Goal: Task Accomplishment & Management: Manage account settings

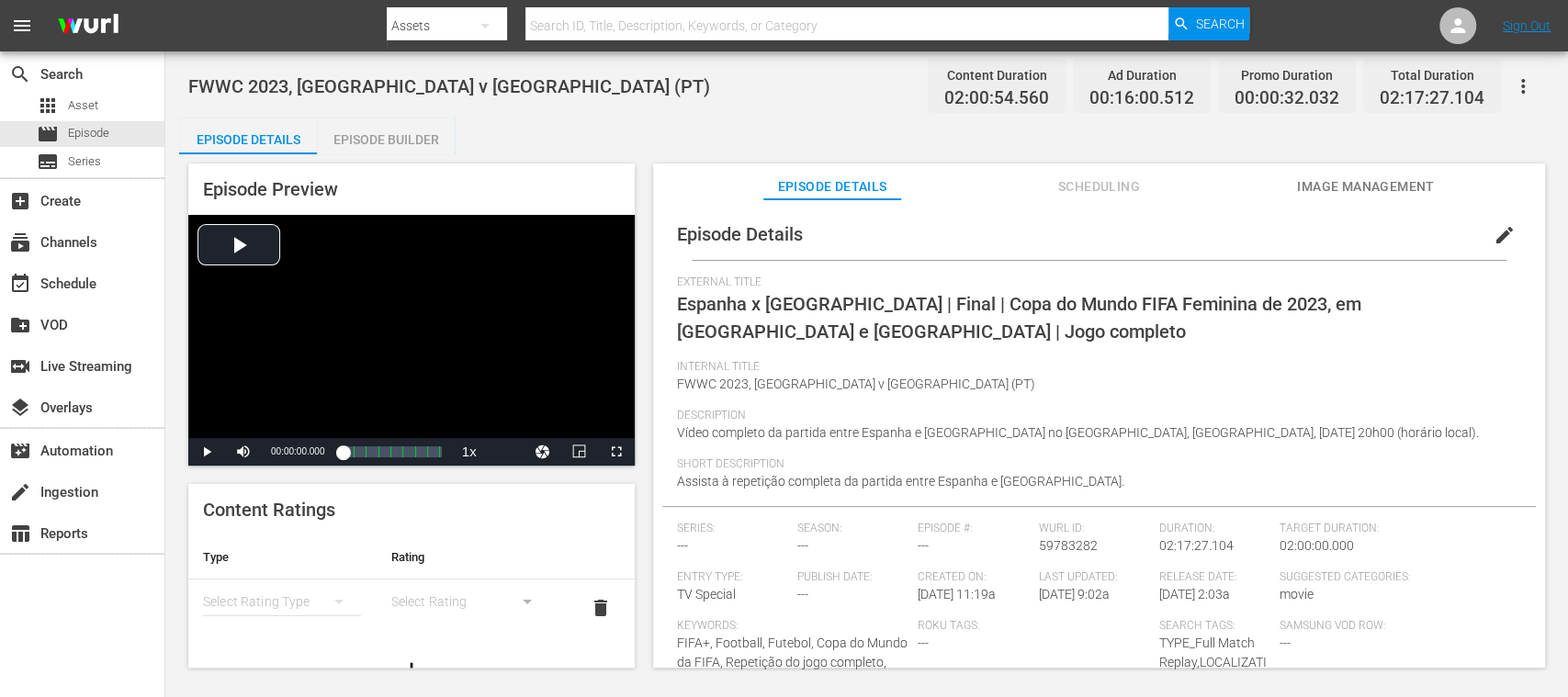
click at [1317, 180] on span "Image Management" at bounding box center [1366, 187] width 138 height 23
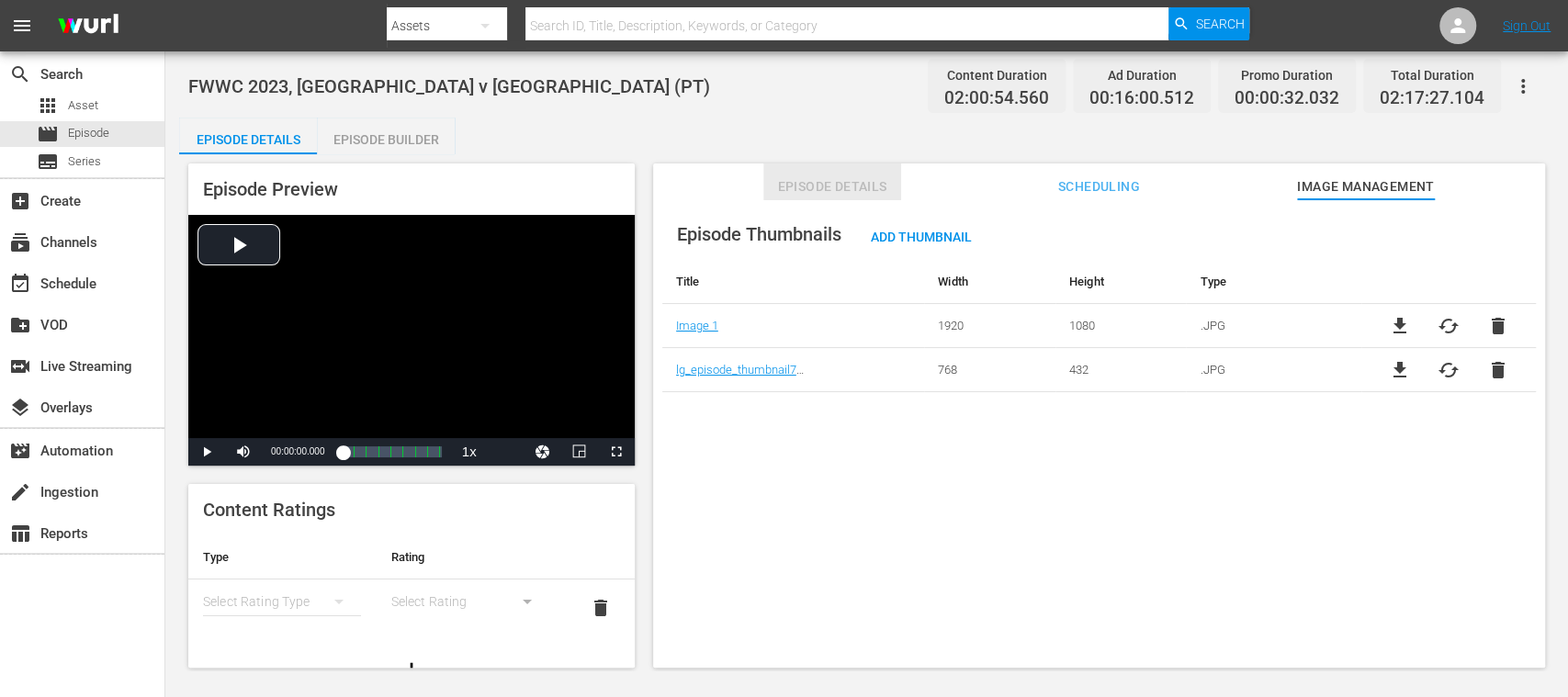
click at [843, 180] on span "Episode Details" at bounding box center [832, 187] width 138 height 23
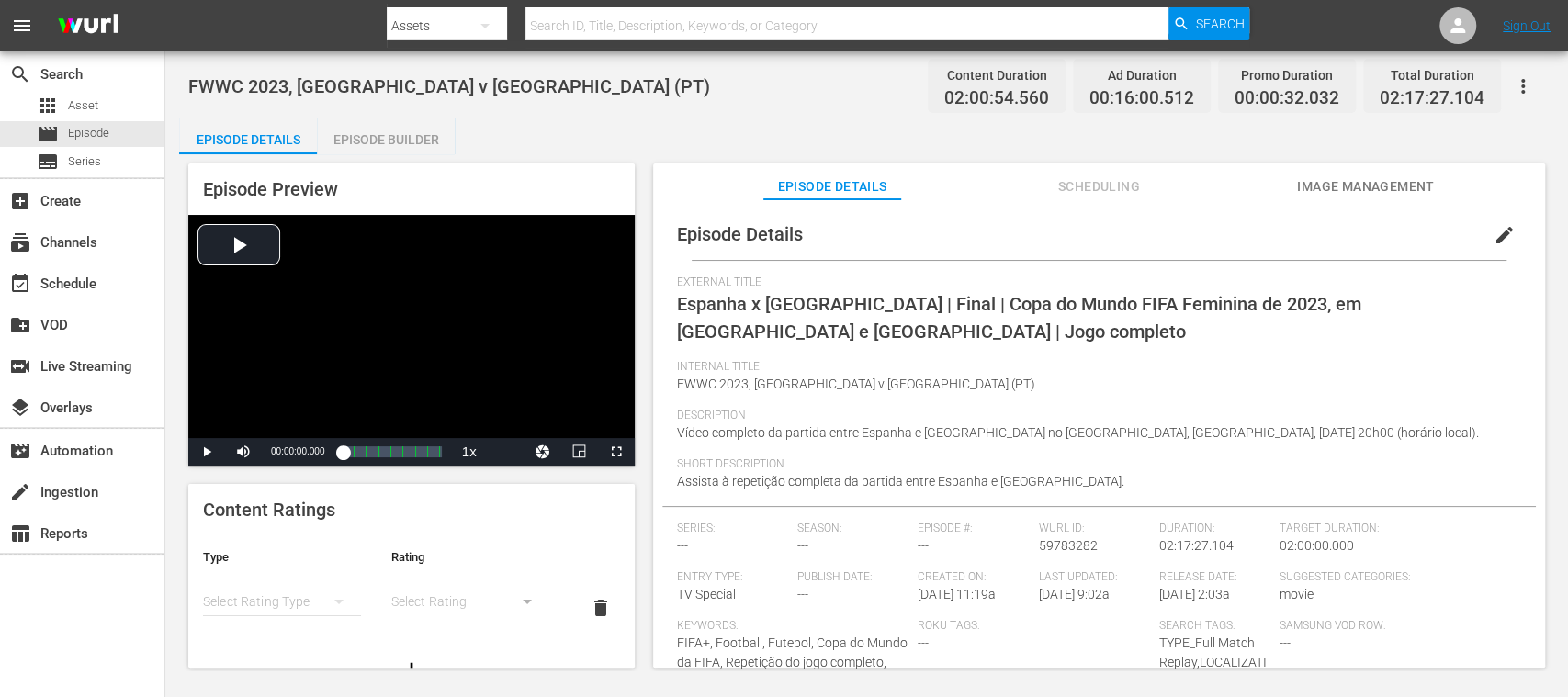
scroll to position [170, 0]
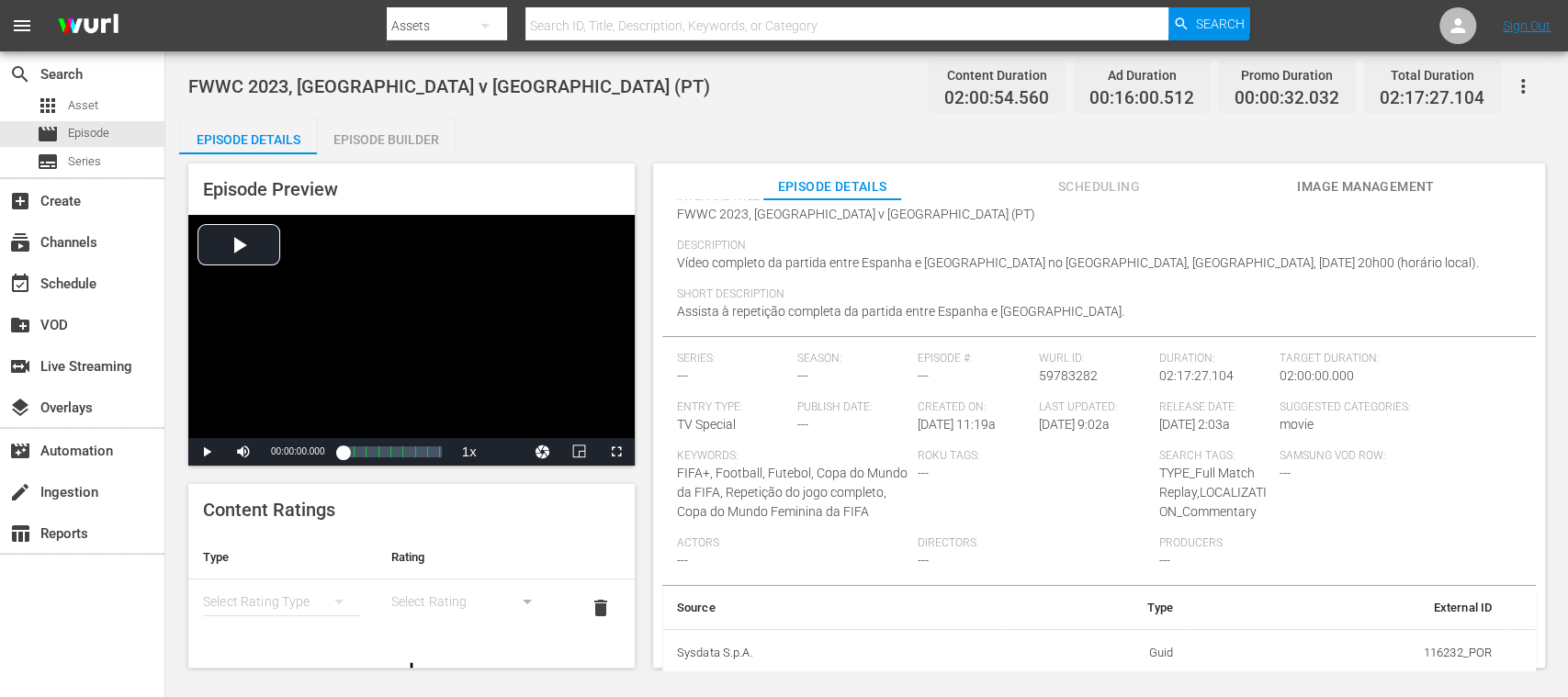
click at [1333, 169] on button "Image Management" at bounding box center [1366, 181] width 138 height 36
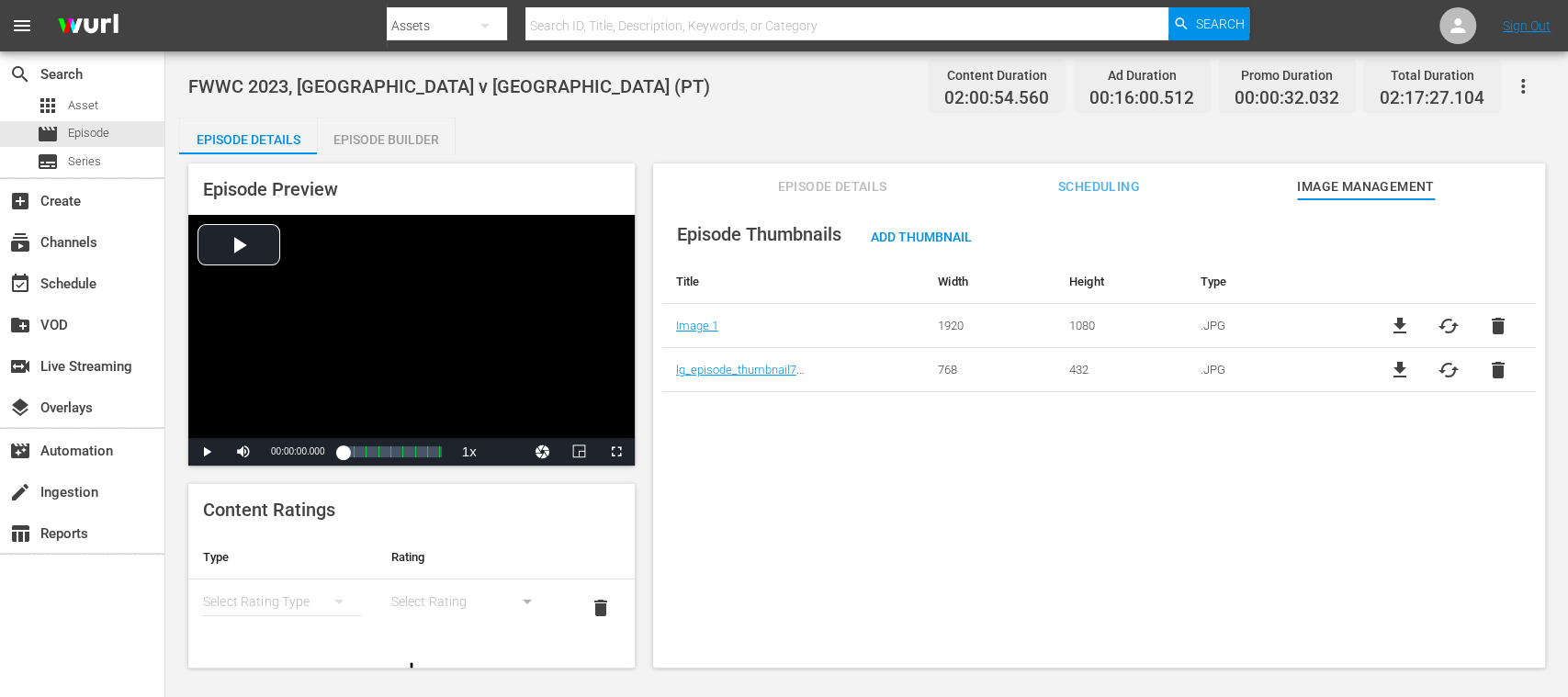
click at [848, 187] on span "Episode Details" at bounding box center [832, 187] width 138 height 23
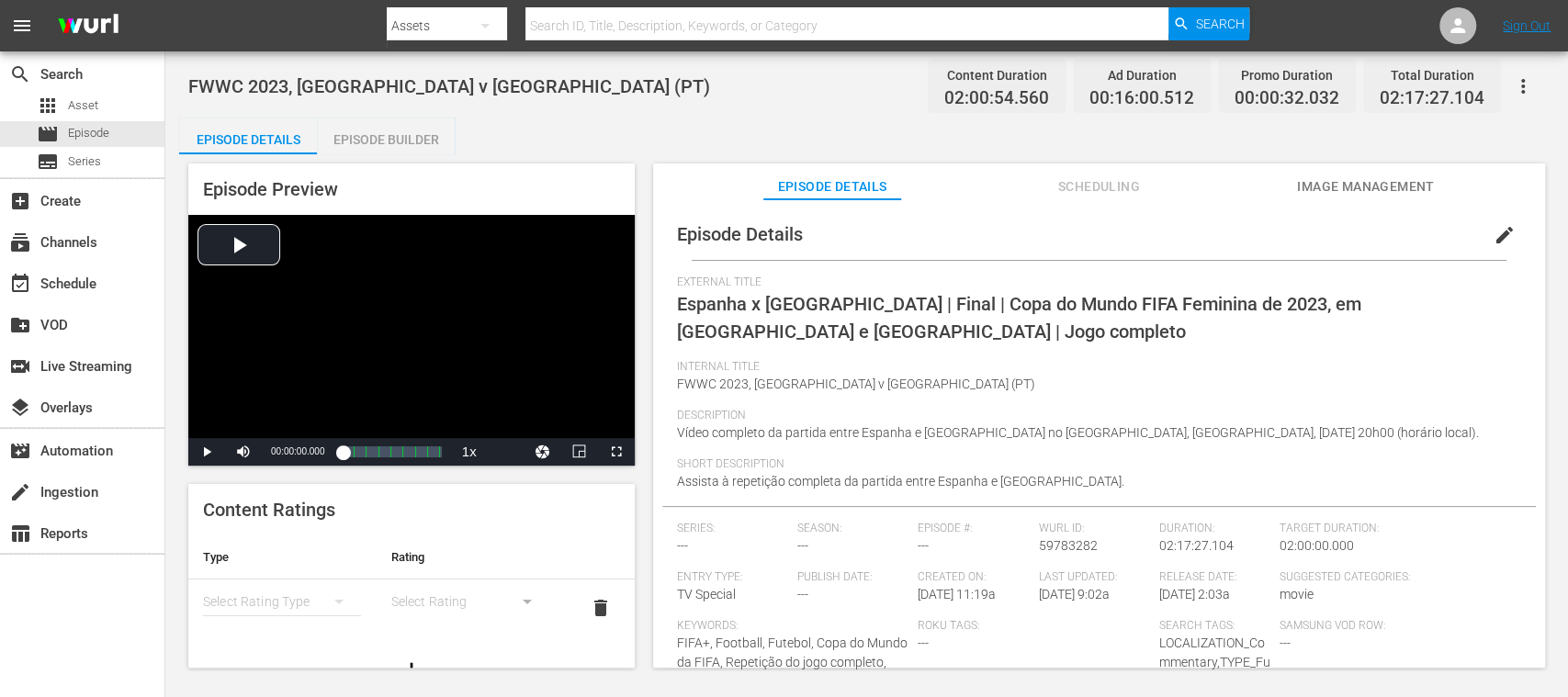
click at [1494, 234] on span "edit" at bounding box center [1505, 235] width 22 height 22
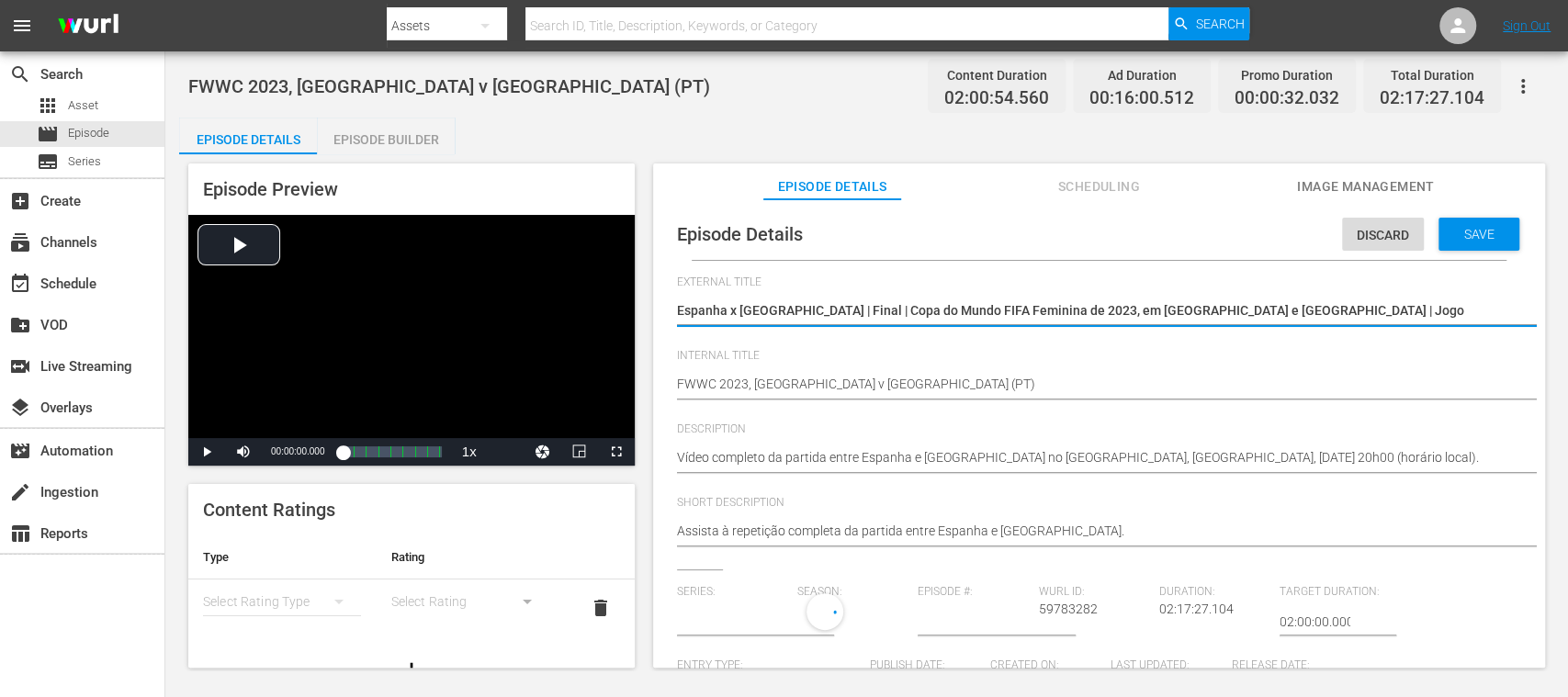
type input "No Series"
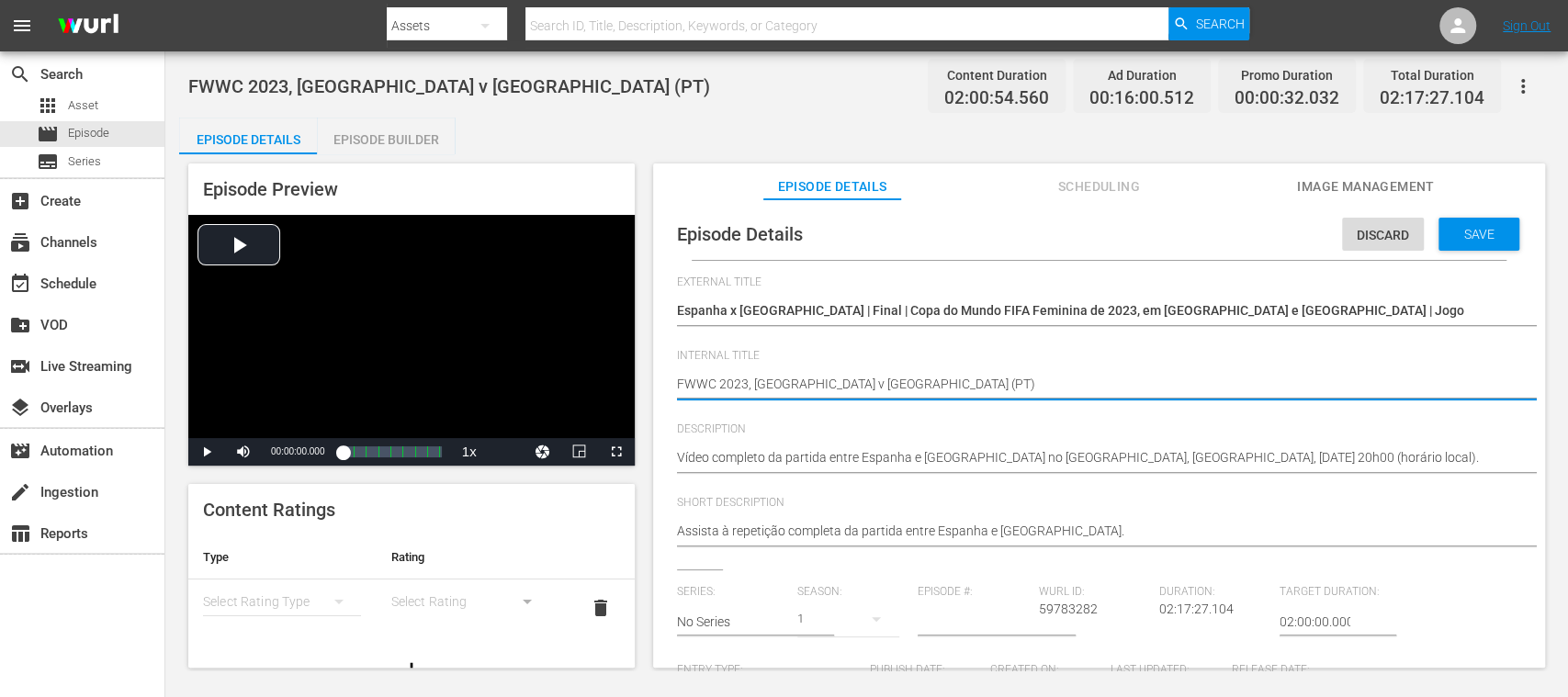
type textarea "FWWC 2023, [GEOGRAPHIC_DATA] v [GEOGRAPHIC_DATA], (PT)"
type textarea "FWWC 2023, [GEOGRAPHIC_DATA] v [GEOGRAPHIC_DATA], F (PT)"
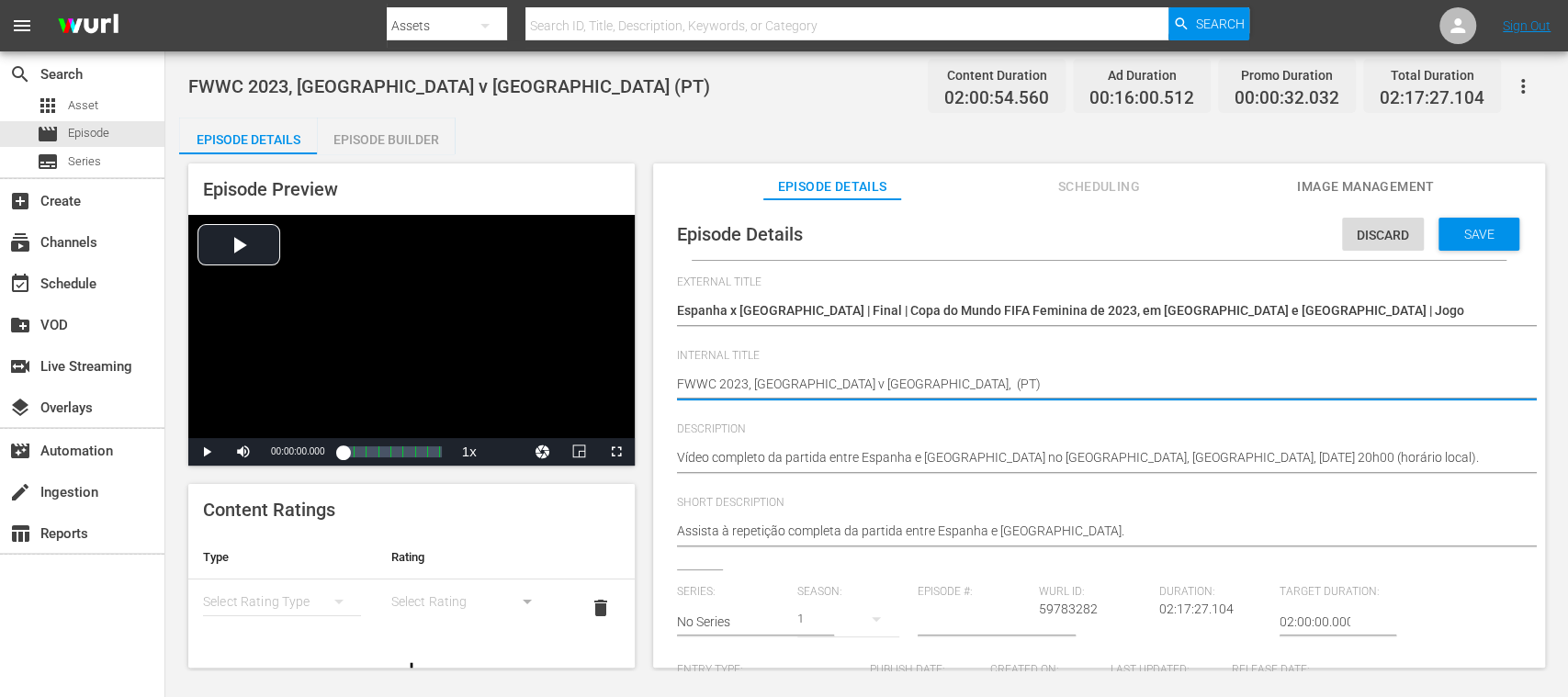
type textarea "FWWC 2023, [GEOGRAPHIC_DATA] v [GEOGRAPHIC_DATA], F (PT)"
type textarea "FWWC 2023, [GEOGRAPHIC_DATA] v [GEOGRAPHIC_DATA], Fi (PT)"
type textarea "FWWC 2023, [GEOGRAPHIC_DATA] v [GEOGRAPHIC_DATA], Fin (PT)"
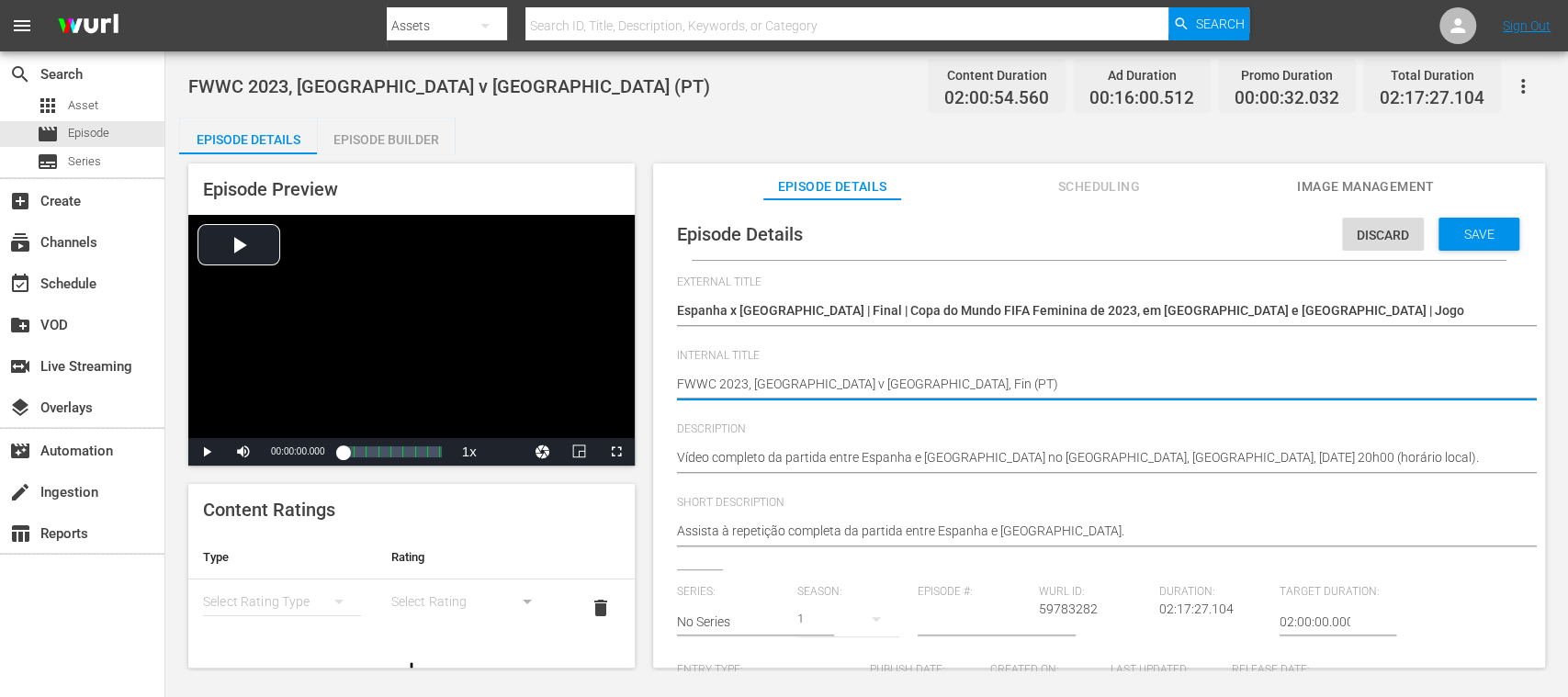
type textarea "FWWC 2023, [GEOGRAPHIC_DATA] v [GEOGRAPHIC_DATA], Fina (PT)"
type textarea "FWWC 2023, [GEOGRAPHIC_DATA] v [GEOGRAPHIC_DATA], Final (PT)"
type textarea "FWWC 2023, [GEOGRAPHIC_DATA] v [GEOGRAPHIC_DATA], Final - (PT)"
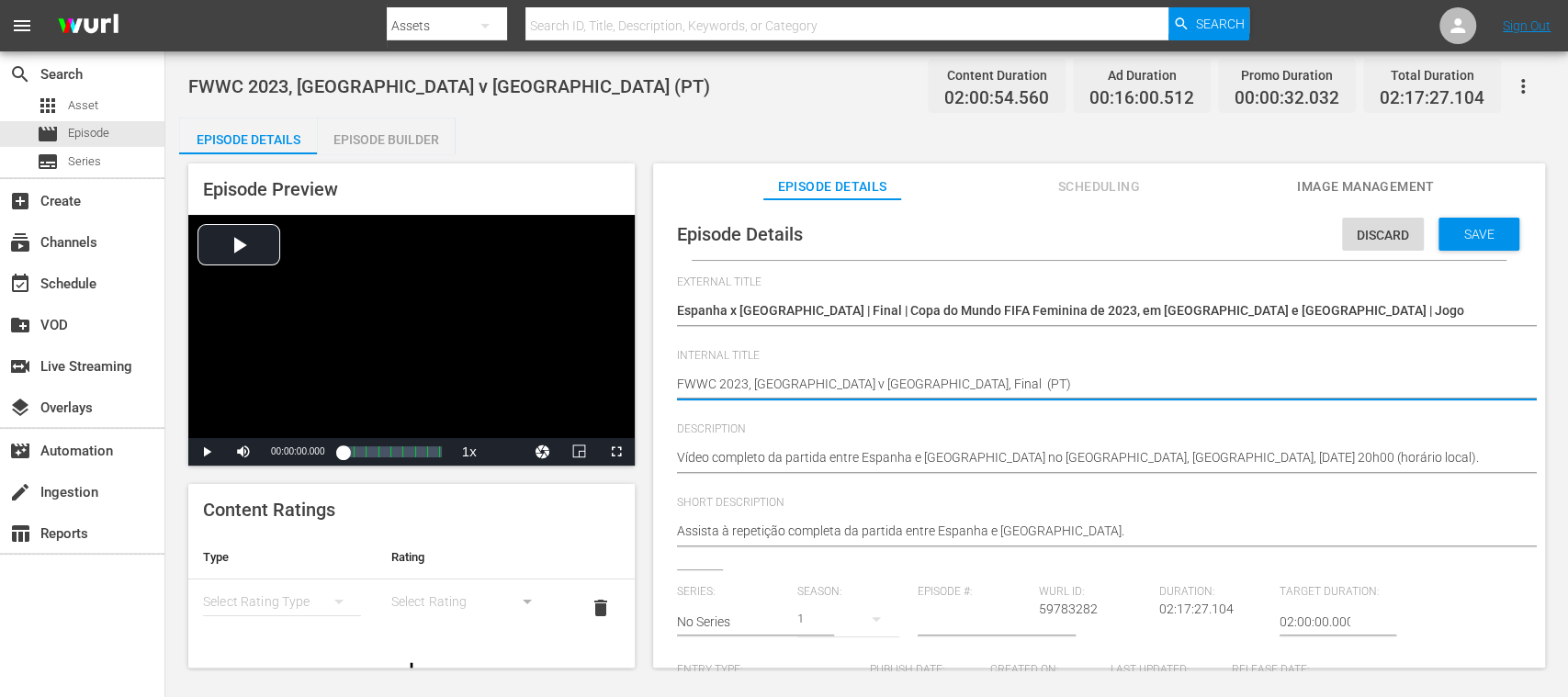
type textarea "FWWC 2023, [GEOGRAPHIC_DATA] v [GEOGRAPHIC_DATA], Final - (PT)"
type textarea "FWWC 2023, [GEOGRAPHIC_DATA] v [GEOGRAPHIC_DATA], Final - F (PT)"
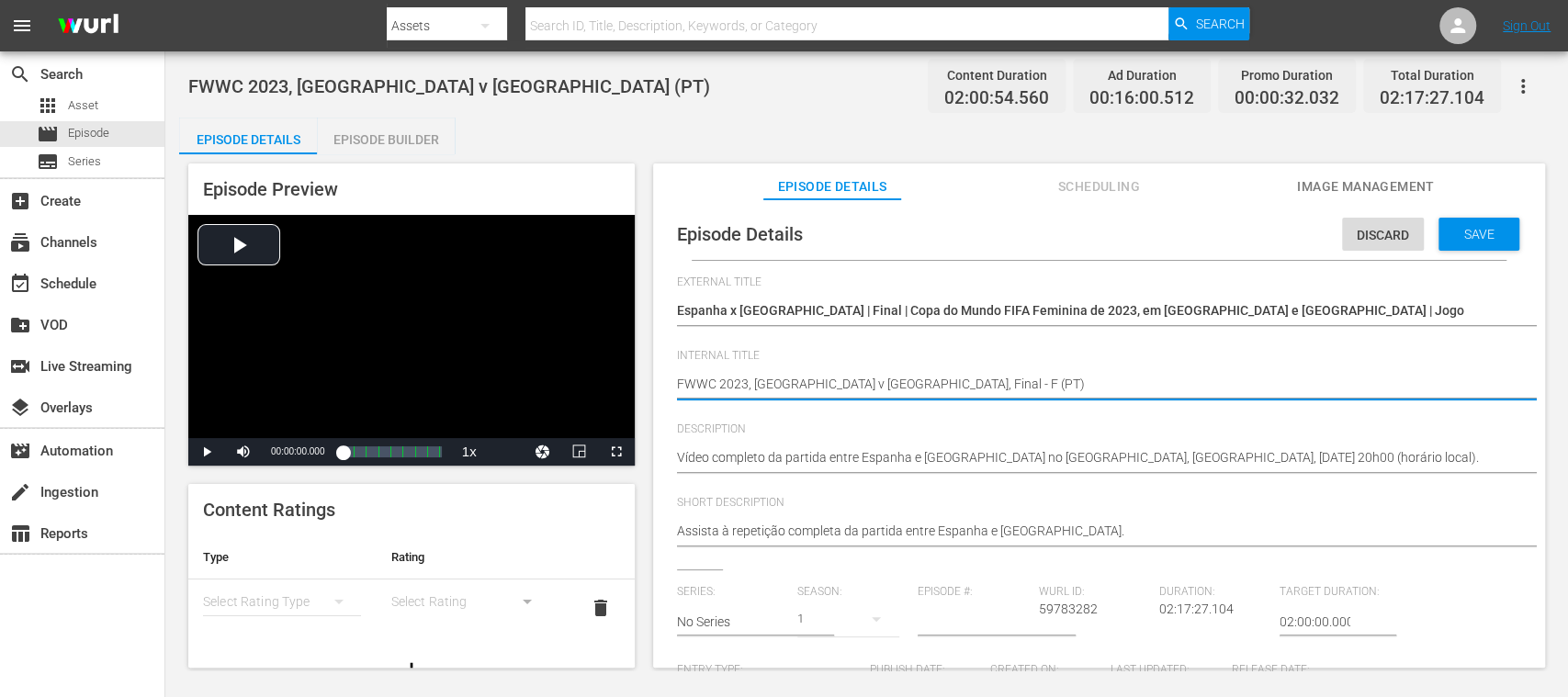
type textarea "FWWC 2023, [GEOGRAPHIC_DATA] v [GEOGRAPHIC_DATA], Final - FM (PT)"
type textarea "FWWC 2023, [GEOGRAPHIC_DATA] v [GEOGRAPHIC_DATA], Final - FMR (PT)"
click at [1490, 247] on div "Save" at bounding box center [1479, 235] width 81 height 34
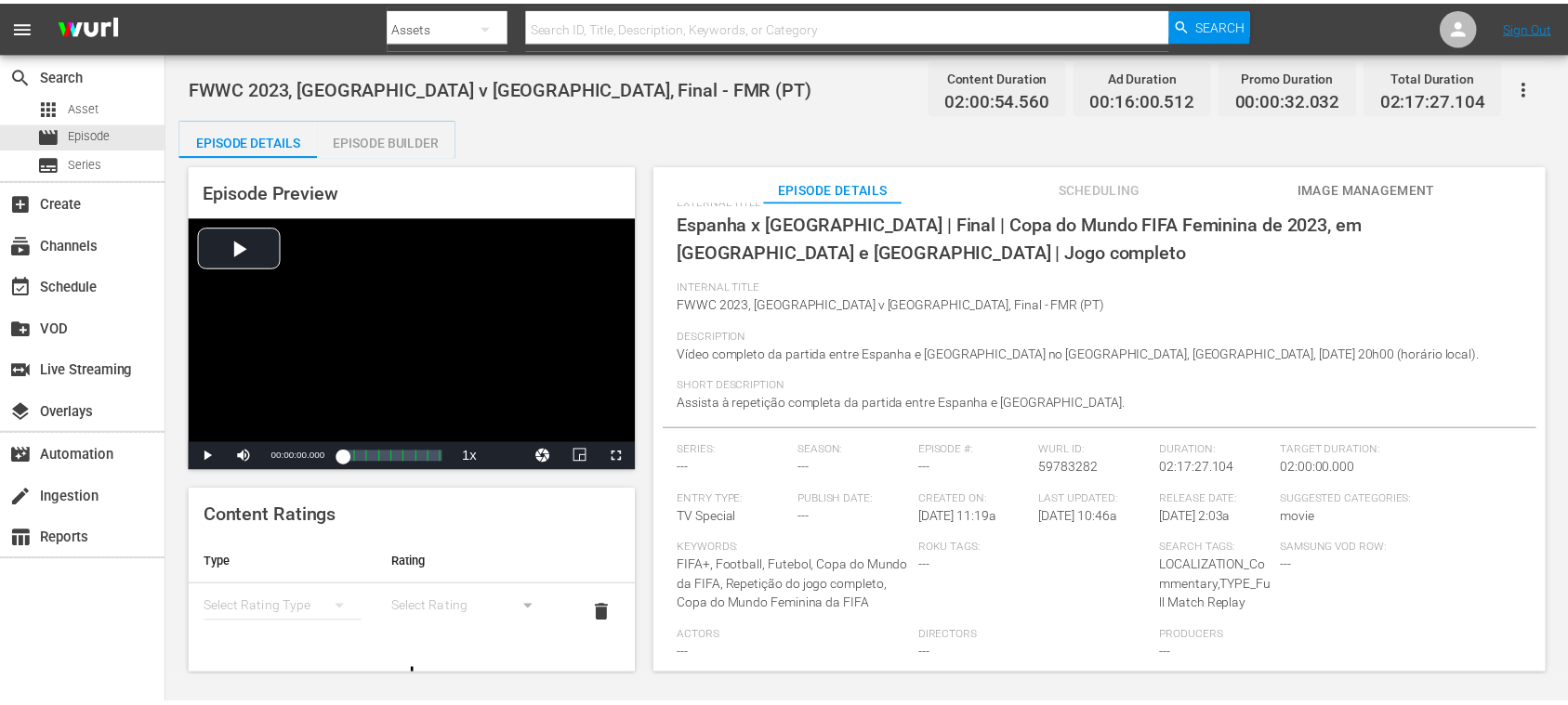
scroll to position [114, 0]
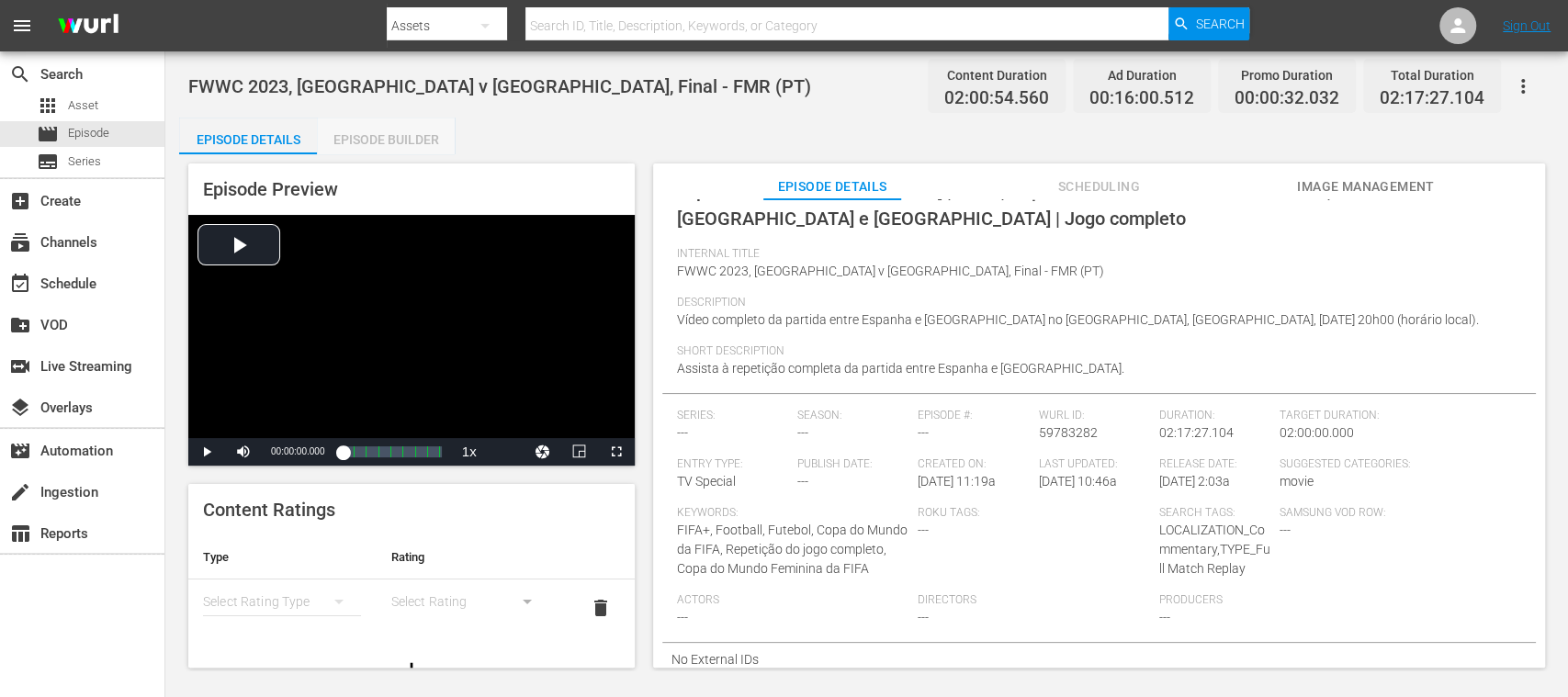
click at [410, 138] on div "Episode Builder" at bounding box center [386, 139] width 138 height 44
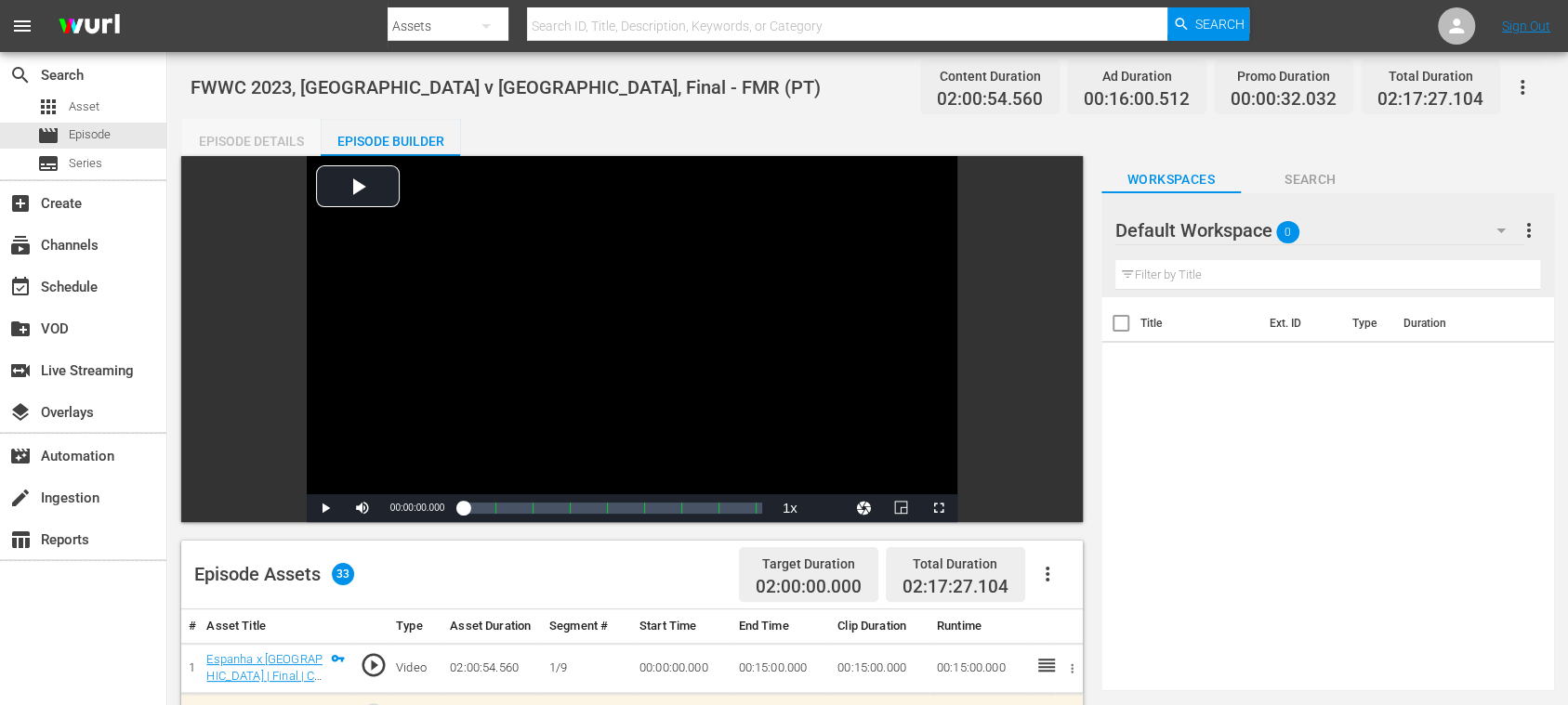
click at [282, 147] on div "Episode Details" at bounding box center [251, 140] width 139 height 44
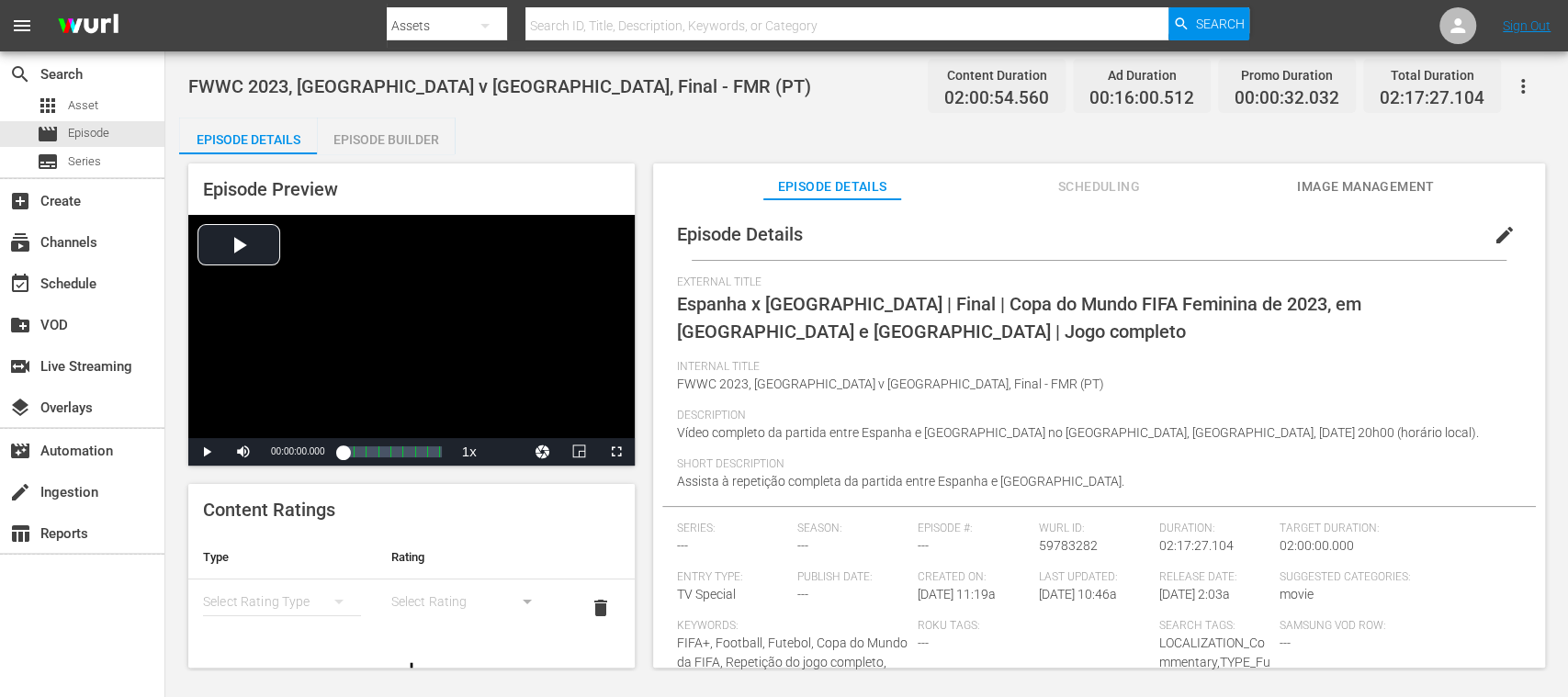
click at [1494, 238] on span "edit" at bounding box center [1505, 235] width 22 height 22
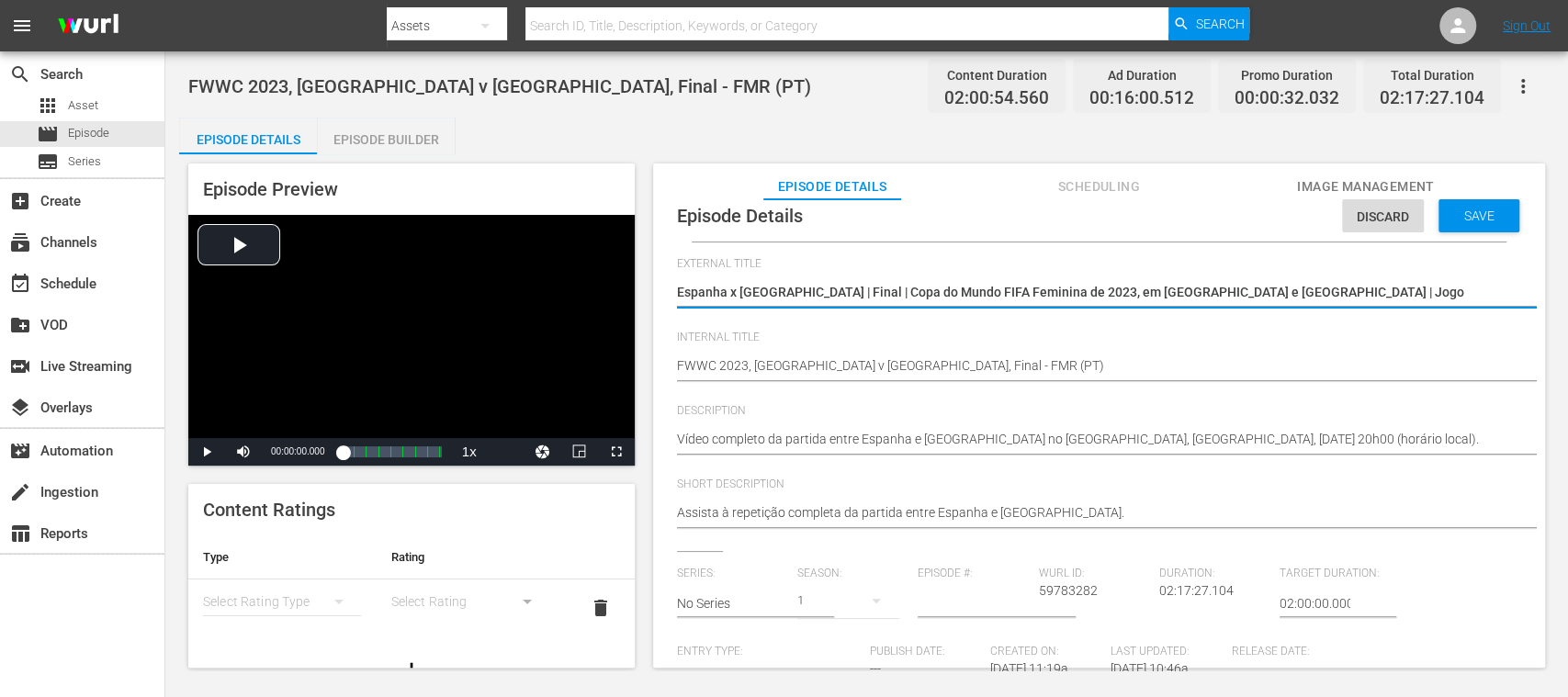
scroll to position [7, 0]
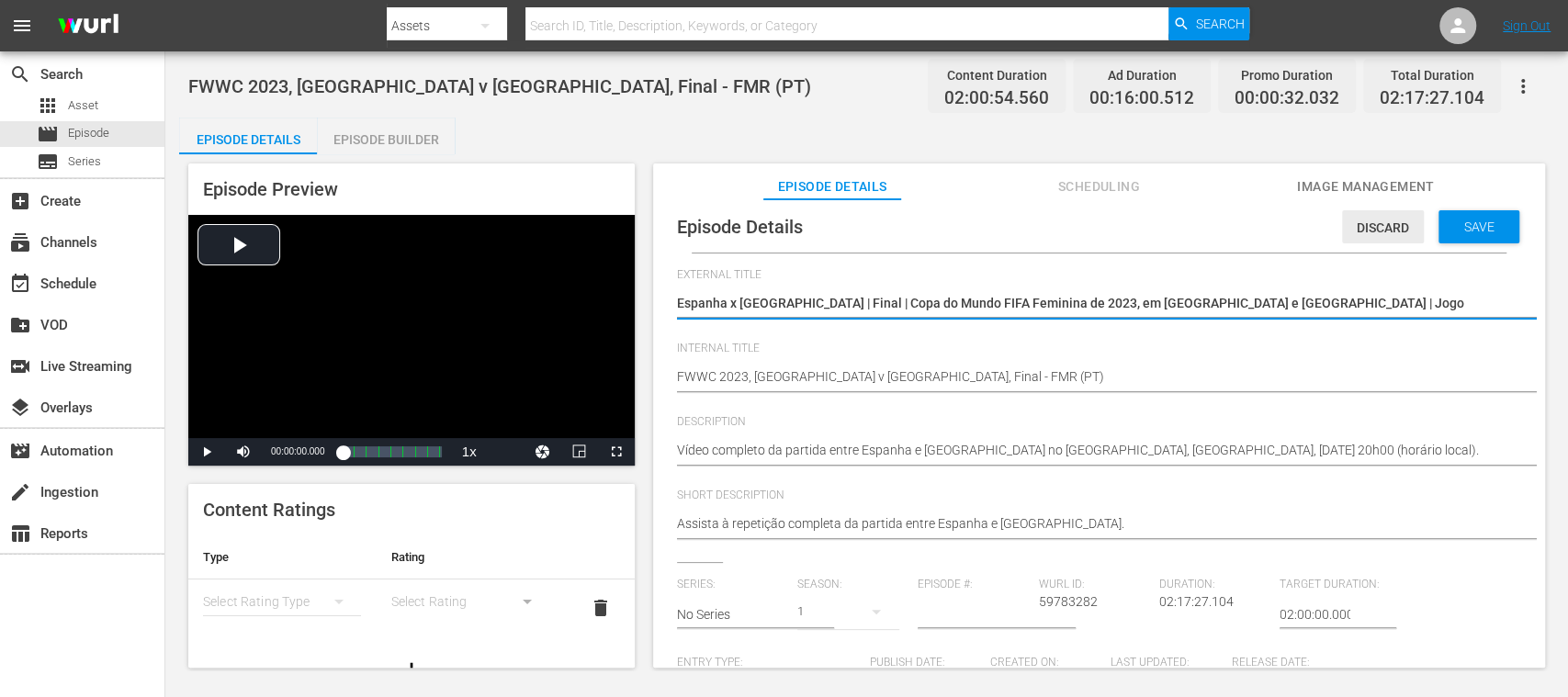
click at [1373, 222] on span "Discard" at bounding box center [1383, 228] width 82 height 15
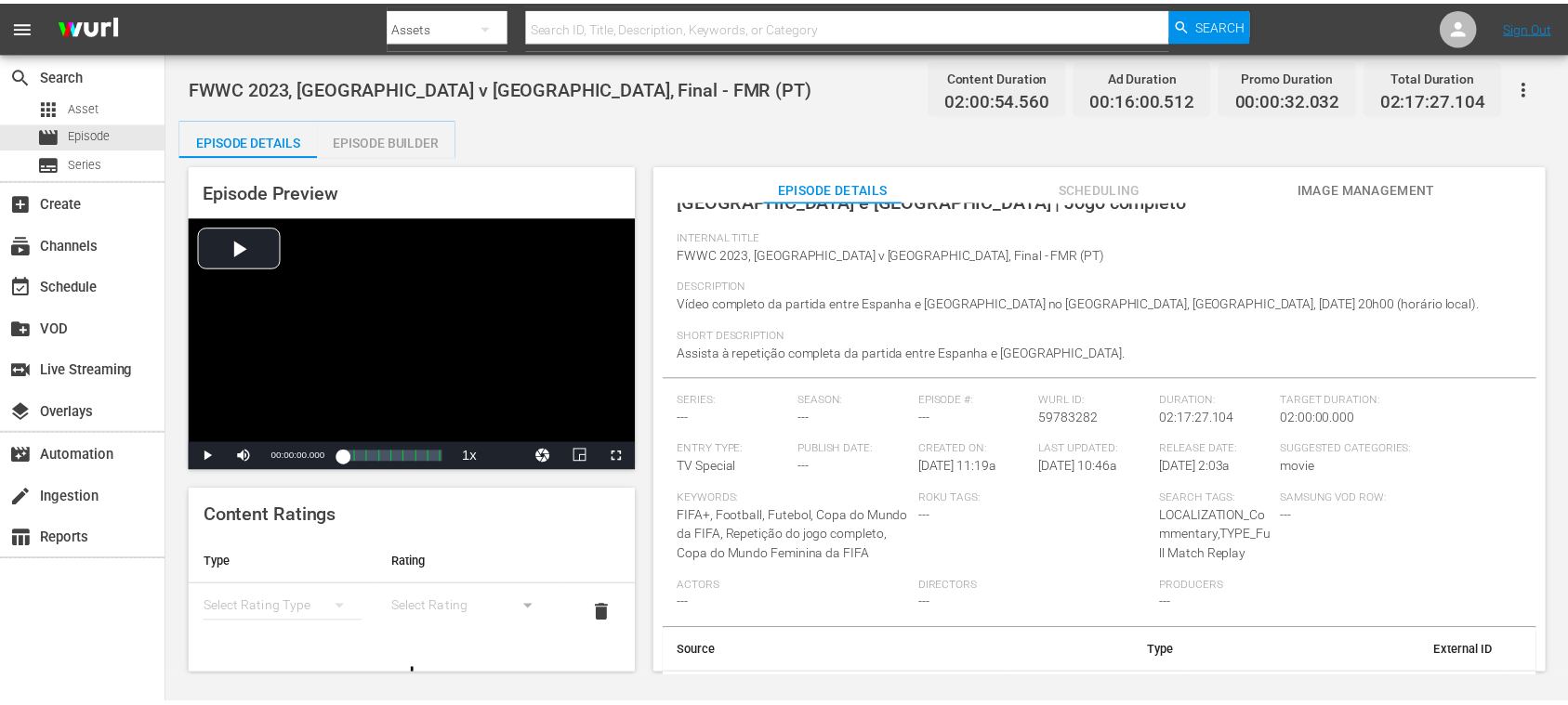
scroll to position [172, 0]
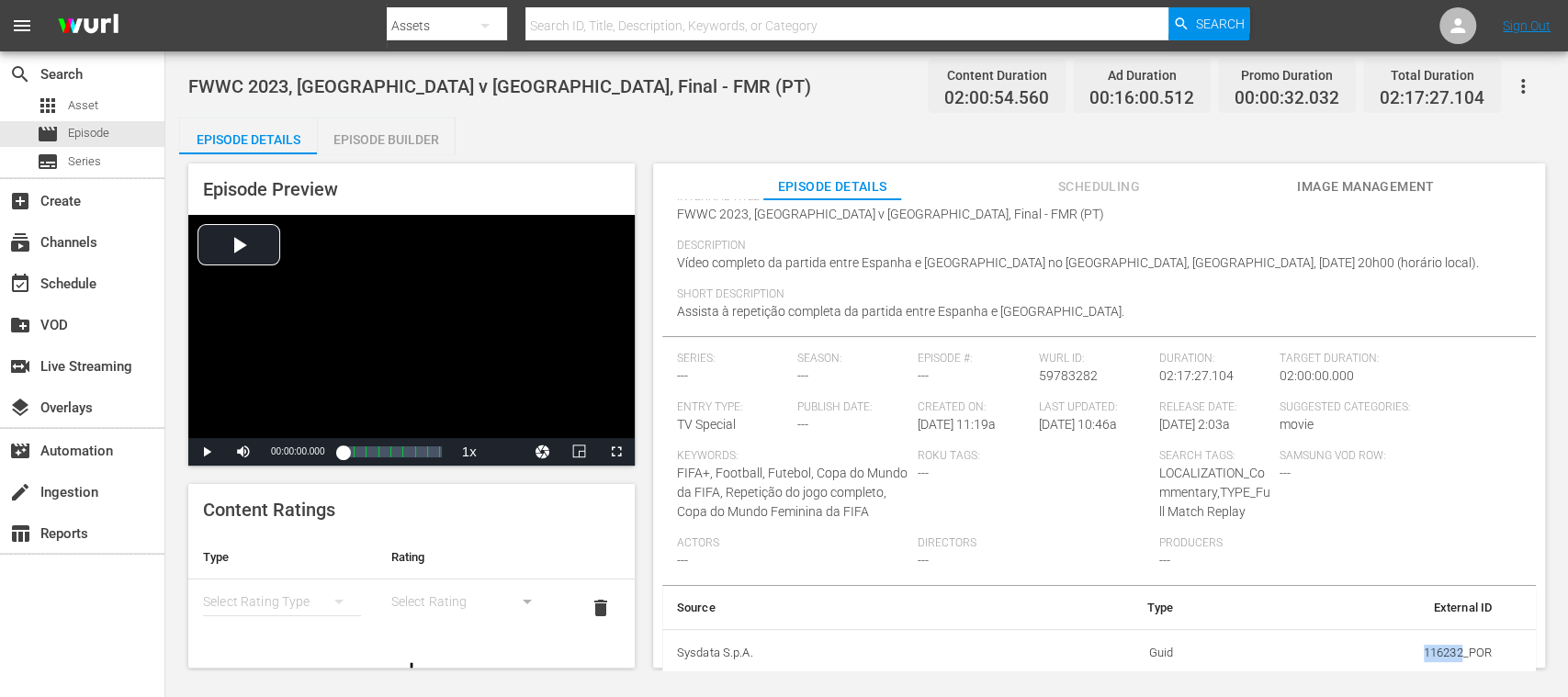
drag, startPoint x: 1422, startPoint y: 650, endPoint x: 1451, endPoint y: 658, distance: 30.1
click at [1451, 658] on td "116232_POR" at bounding box center [1347, 652] width 318 height 47
copy td "116232"
click at [112, 136] on div "movie Episode" at bounding box center [82, 134] width 165 height 26
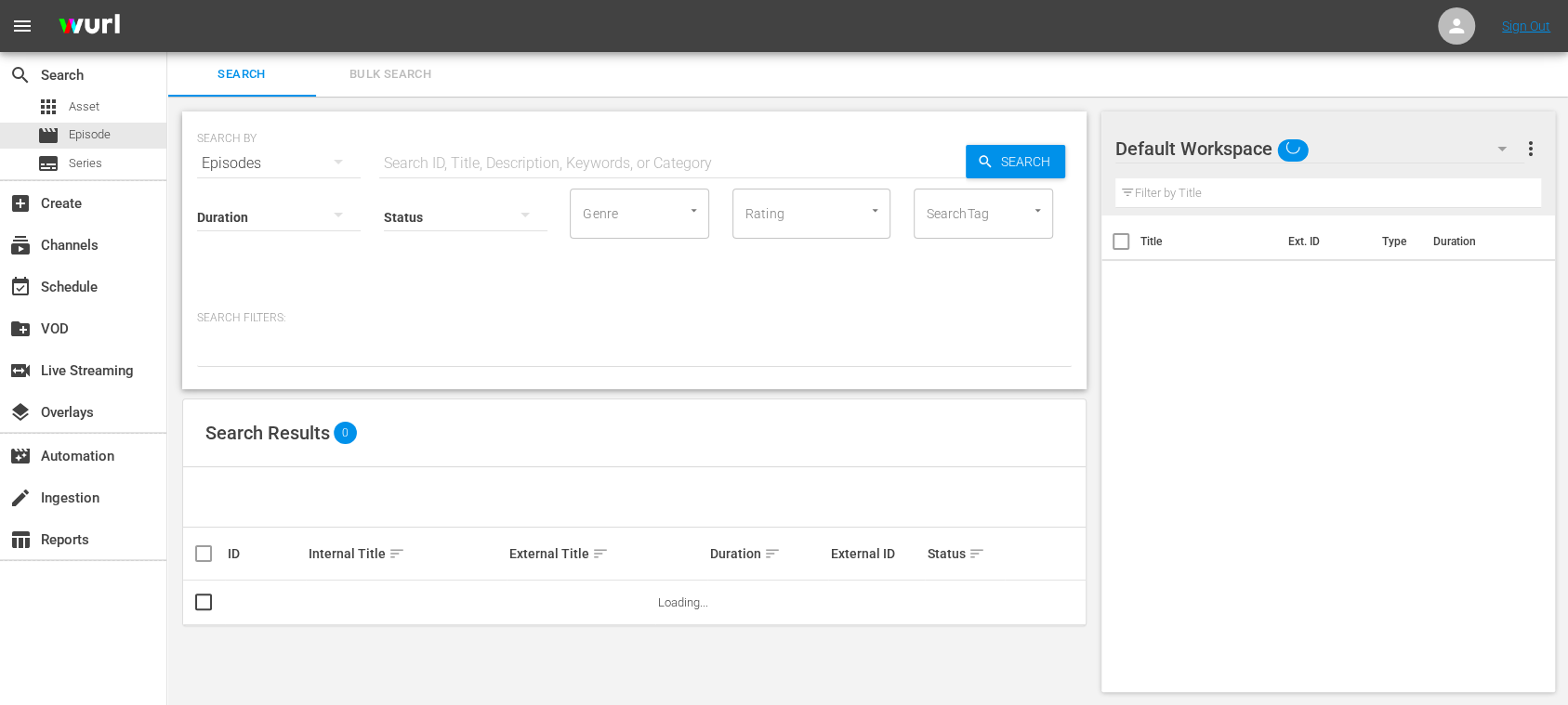
click at [428, 156] on input "text" at bounding box center [672, 163] width 587 height 44
paste input "116232"
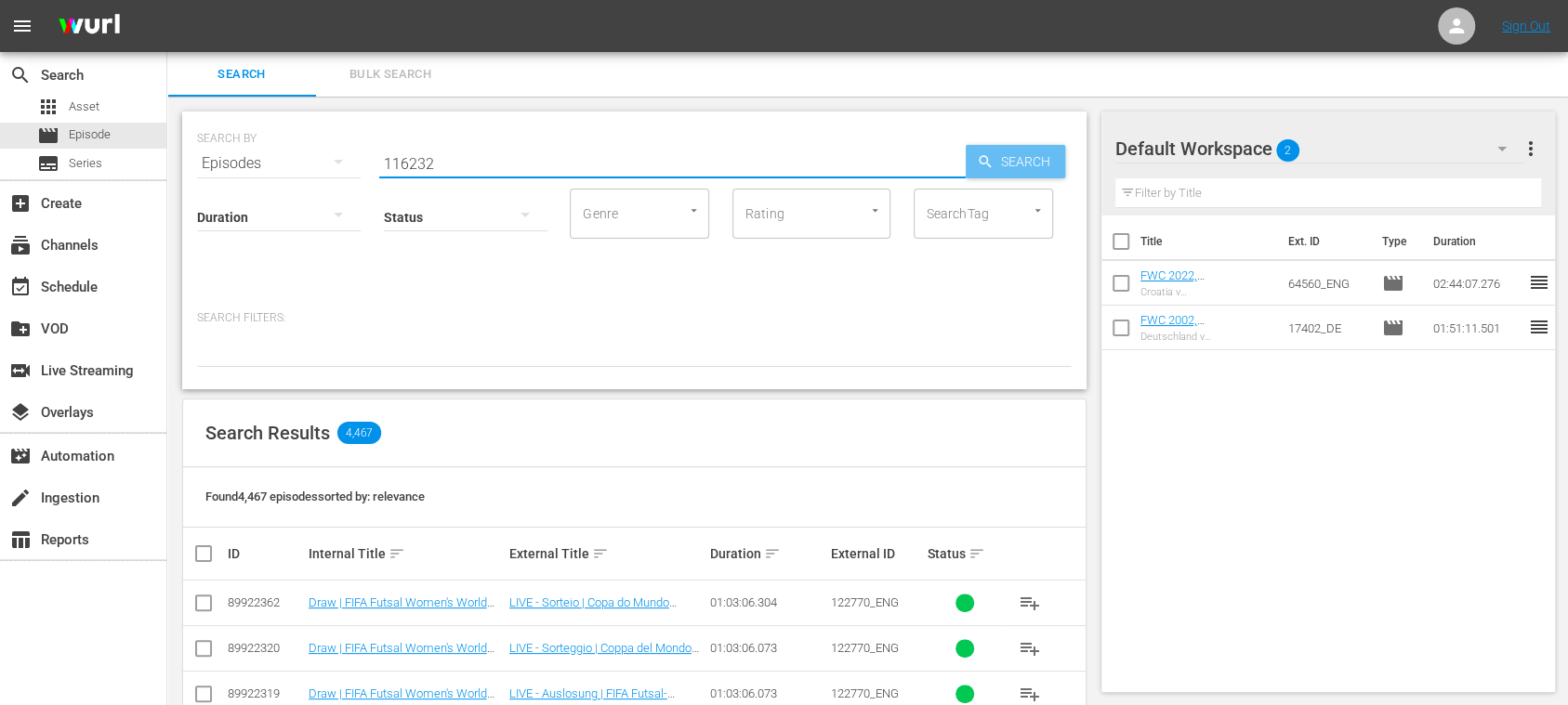
type input "116232"
click at [1019, 171] on span "Search" at bounding box center [1029, 162] width 72 height 34
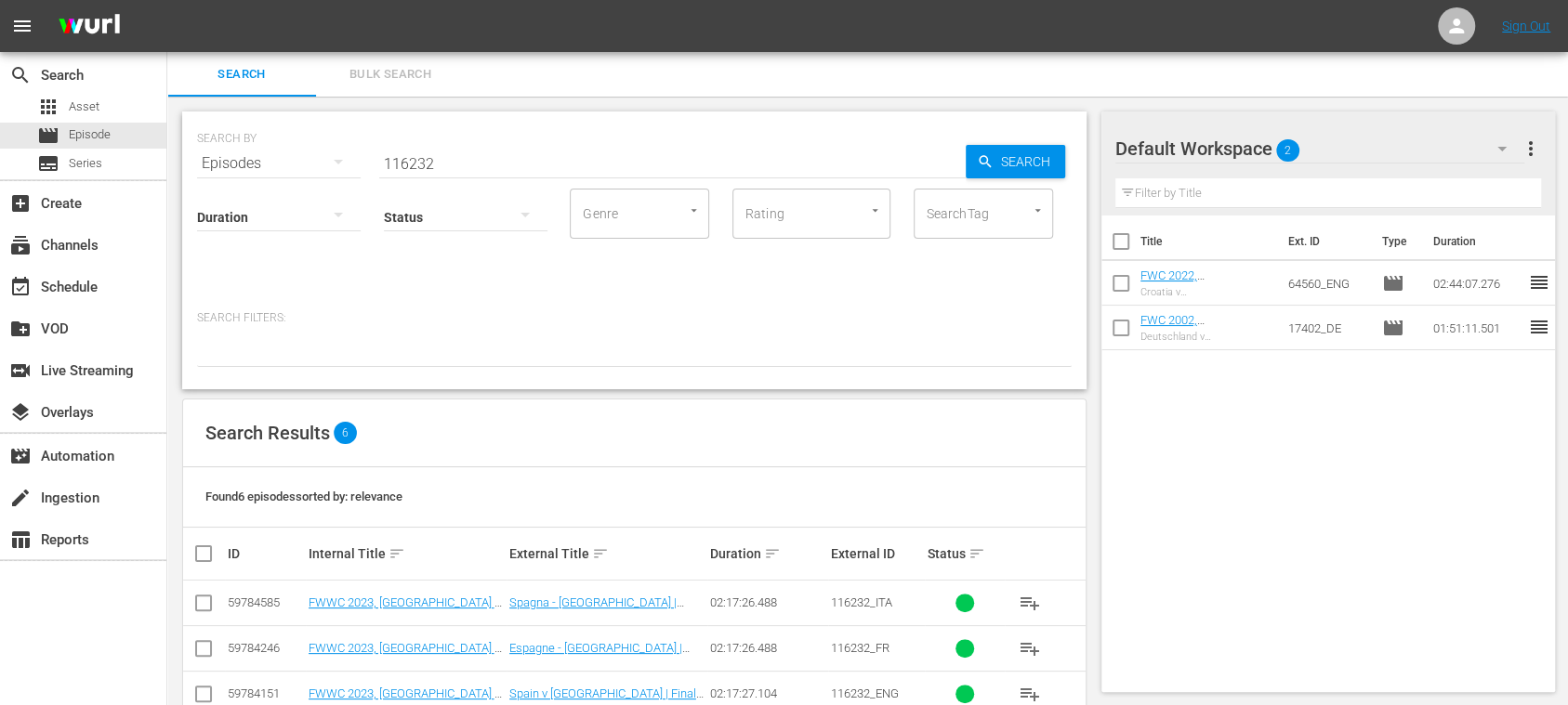
scroll to position [180, 0]
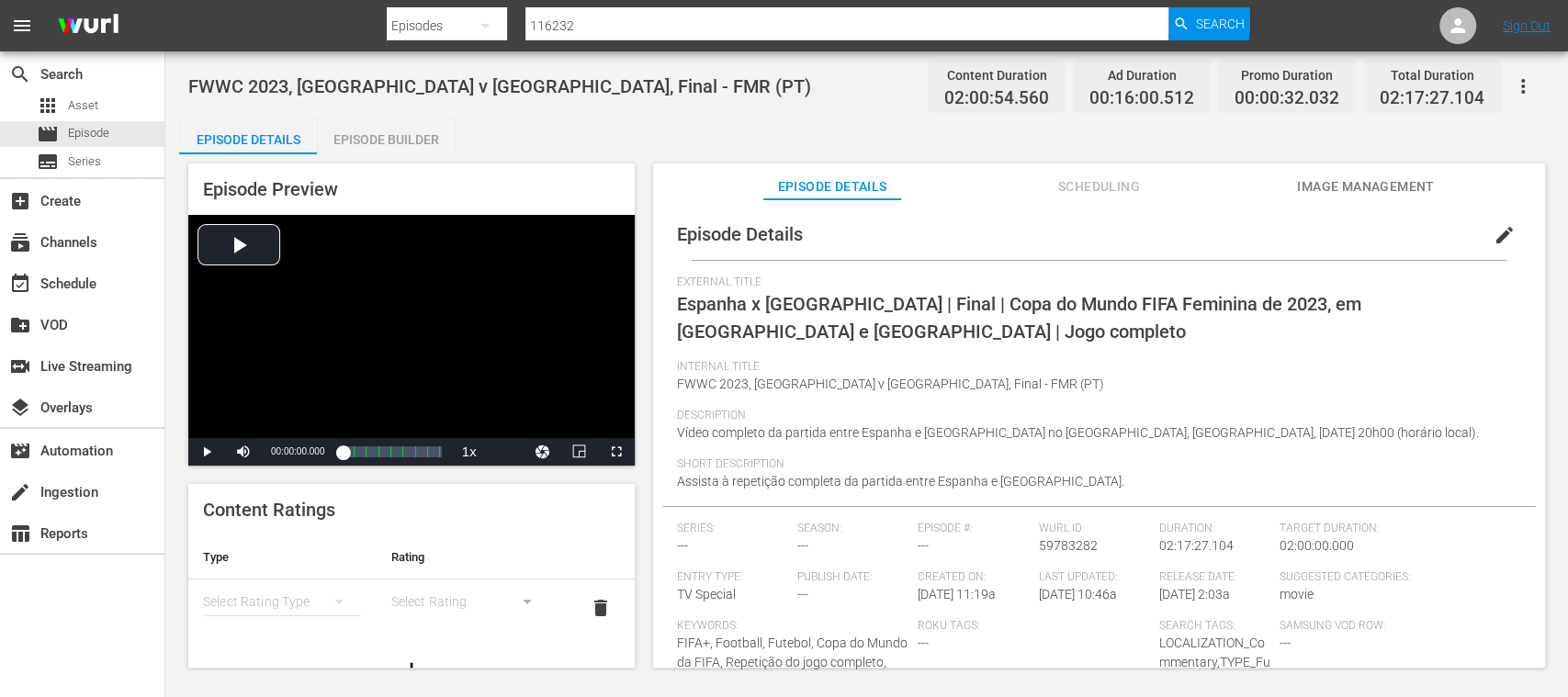
click at [397, 137] on div "Episode Builder" at bounding box center [386, 139] width 138 height 44
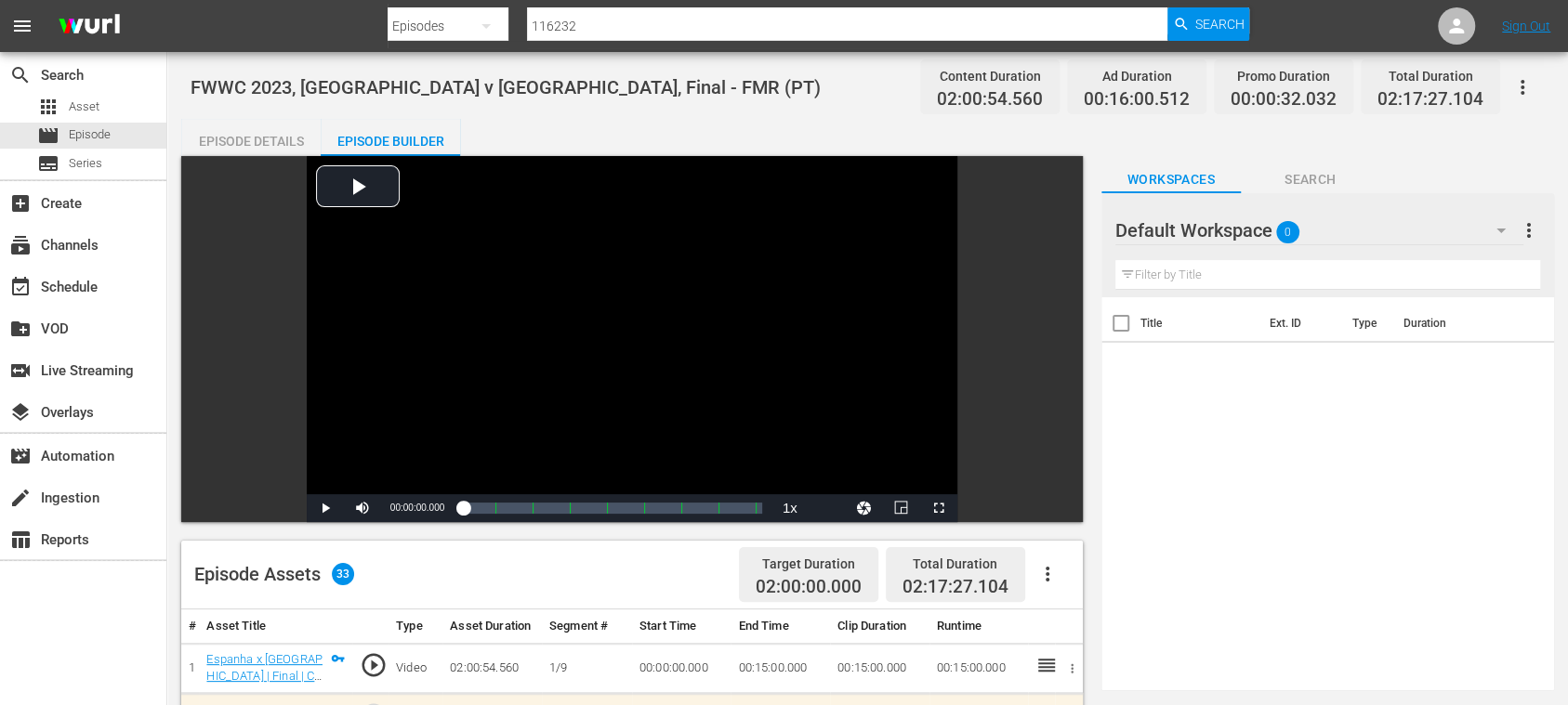
click at [299, 139] on div "Episode Details" at bounding box center [251, 140] width 139 height 44
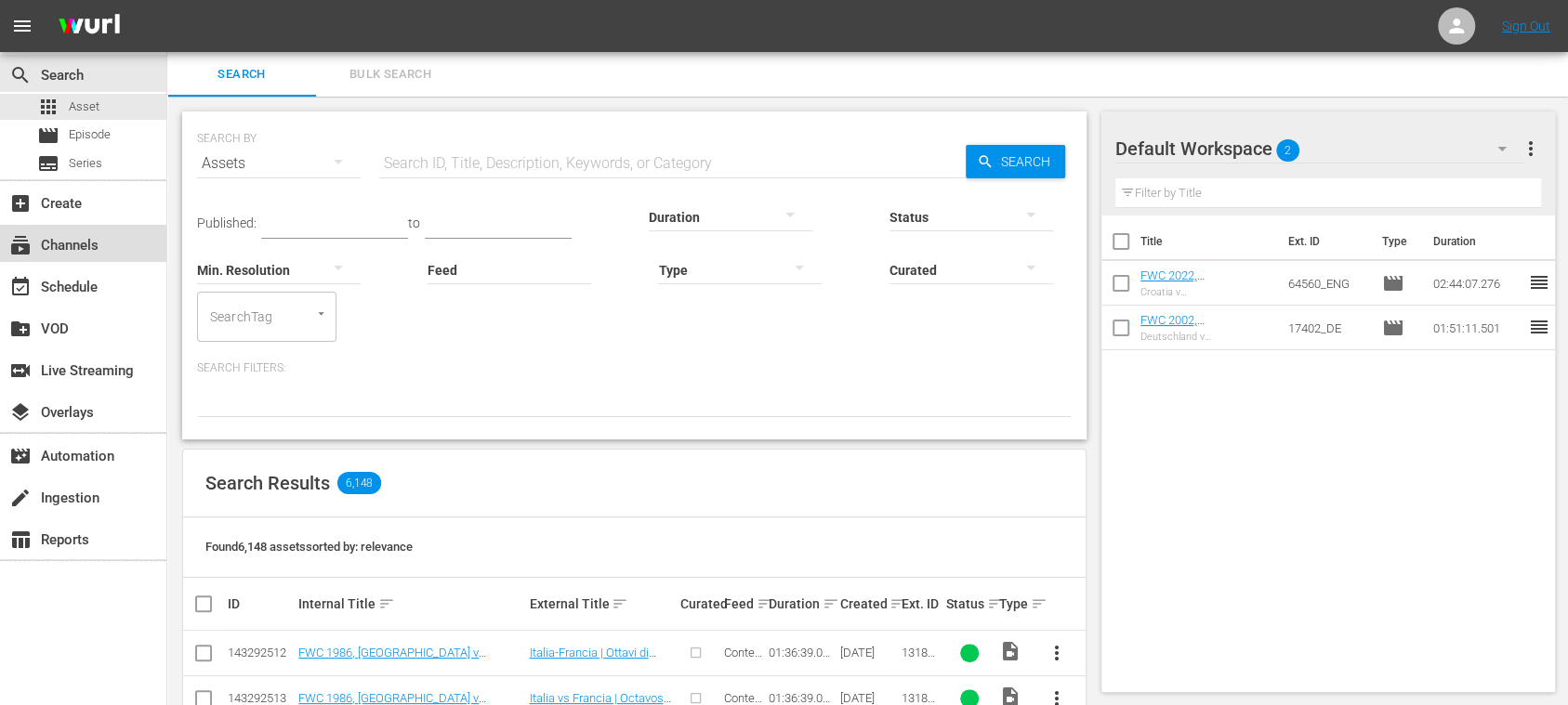
click at [80, 235] on div "subscriptions Channels" at bounding box center [52, 243] width 105 height 17
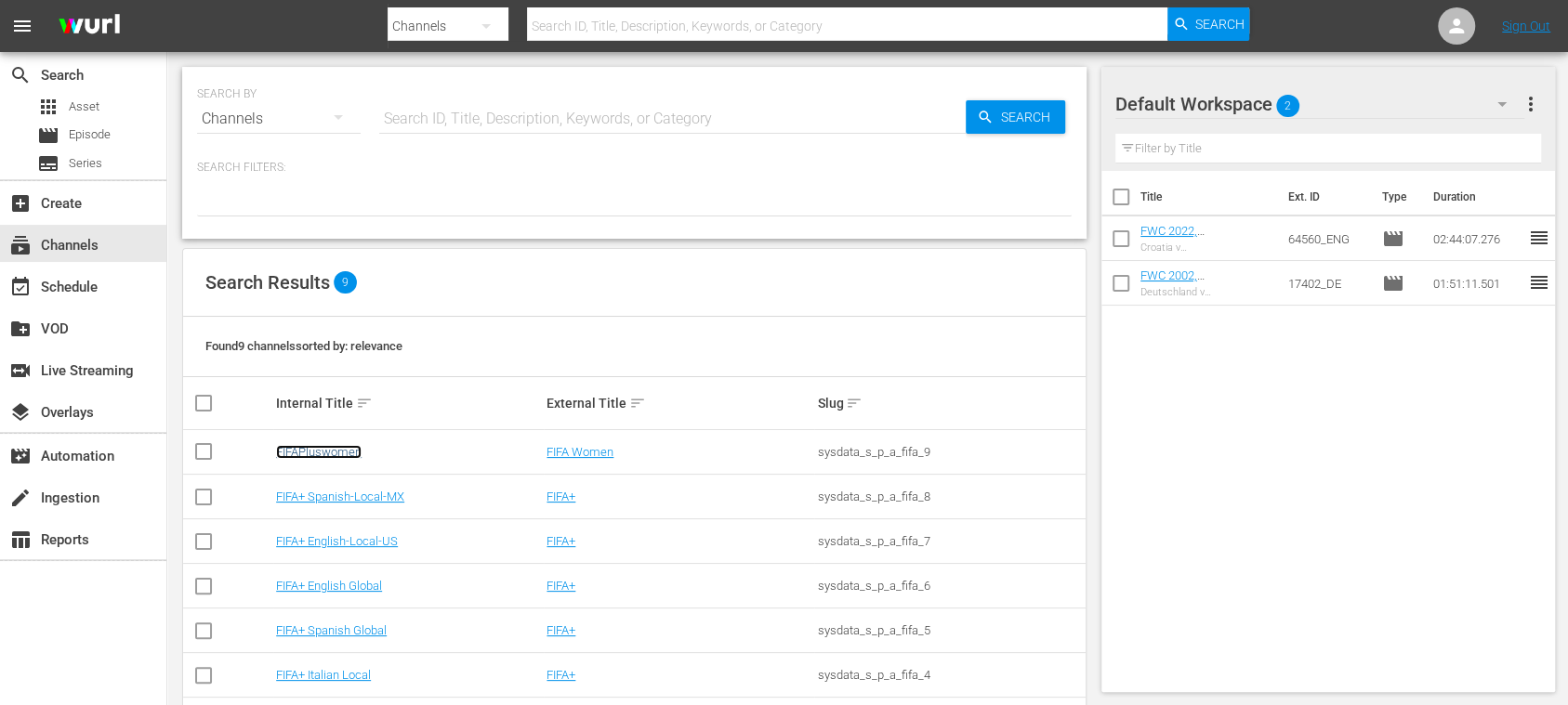
click at [345, 447] on link "FIFAPluswomen" at bounding box center [318, 452] width 86 height 14
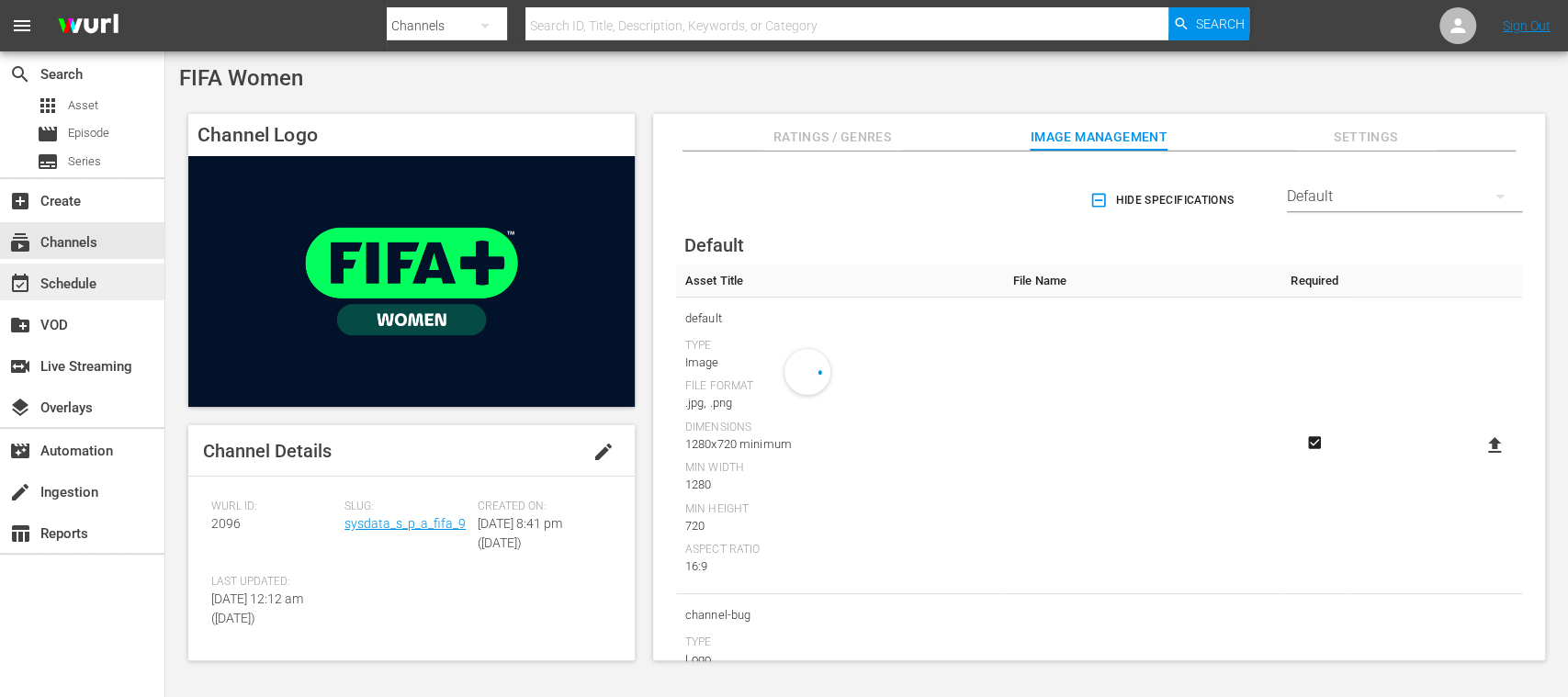
click at [105, 285] on div "event_available Schedule" at bounding box center [82, 281] width 165 height 36
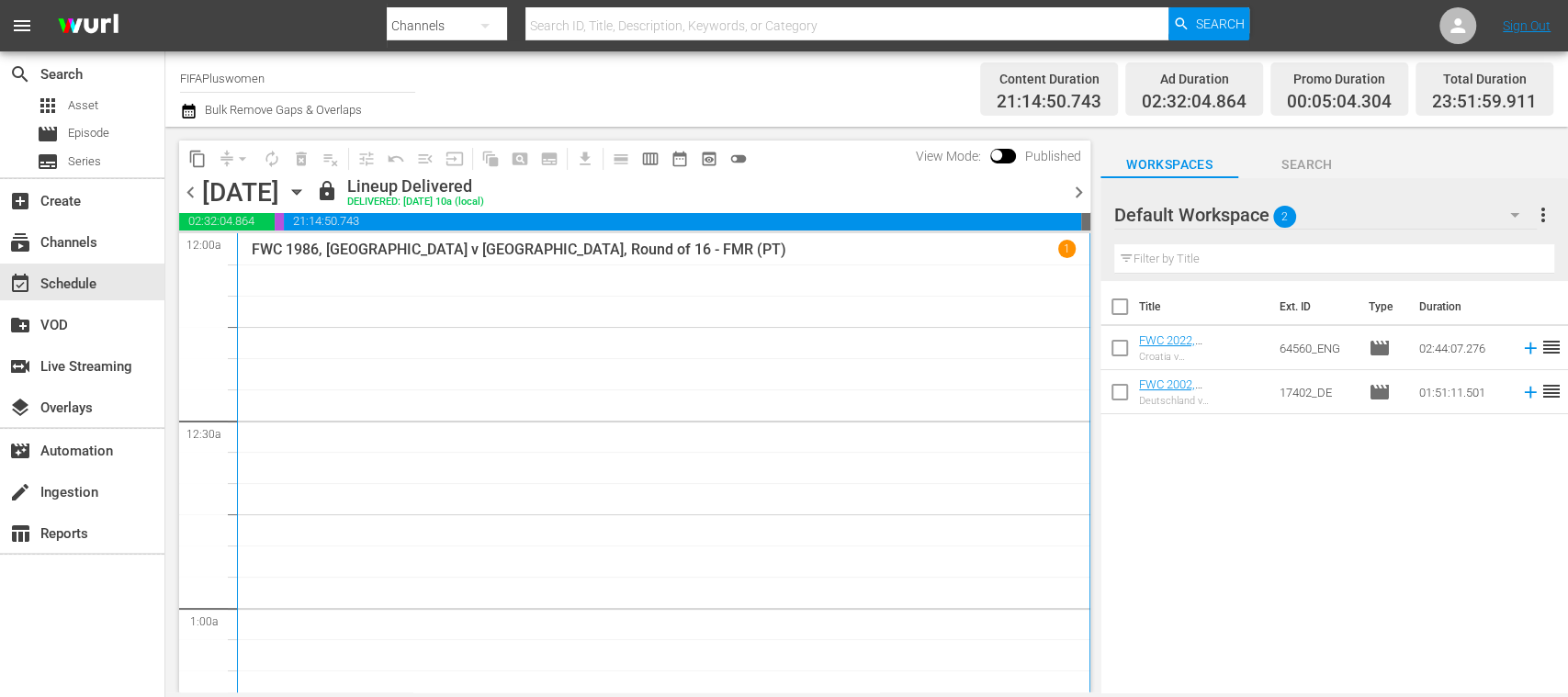
click at [1079, 189] on span "chevron_right" at bounding box center [1079, 192] width 23 height 23
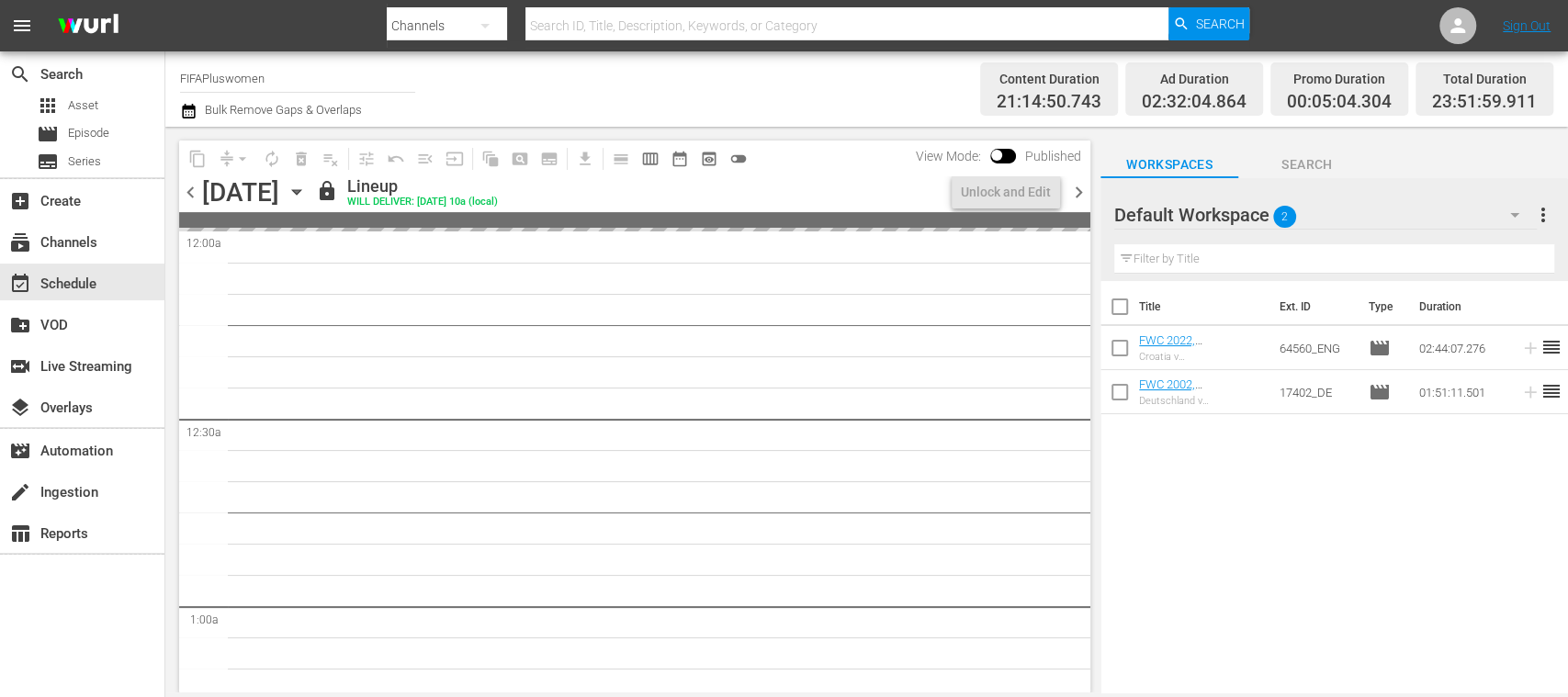
click at [1079, 189] on span "chevron_right" at bounding box center [1079, 192] width 23 height 23
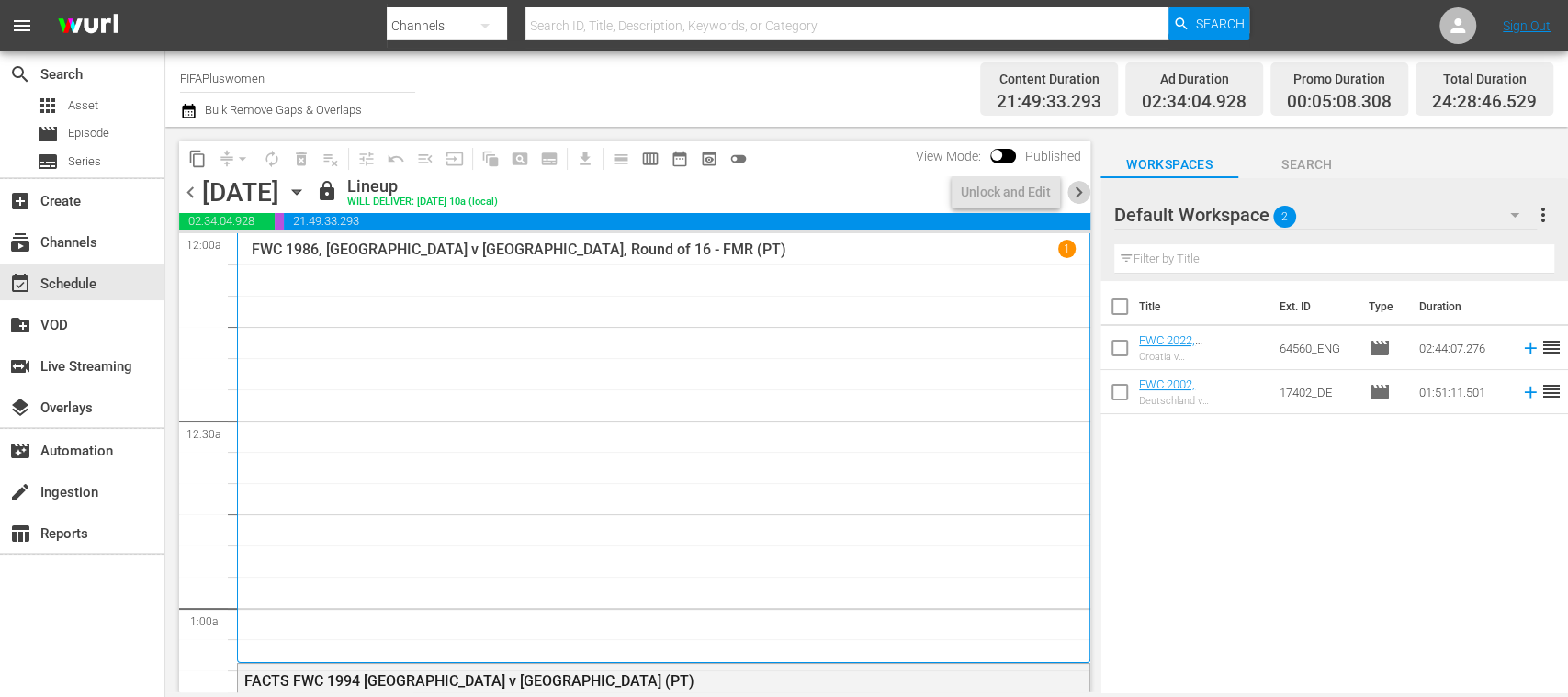
click at [1079, 189] on span "chevron_right" at bounding box center [1079, 192] width 23 height 23
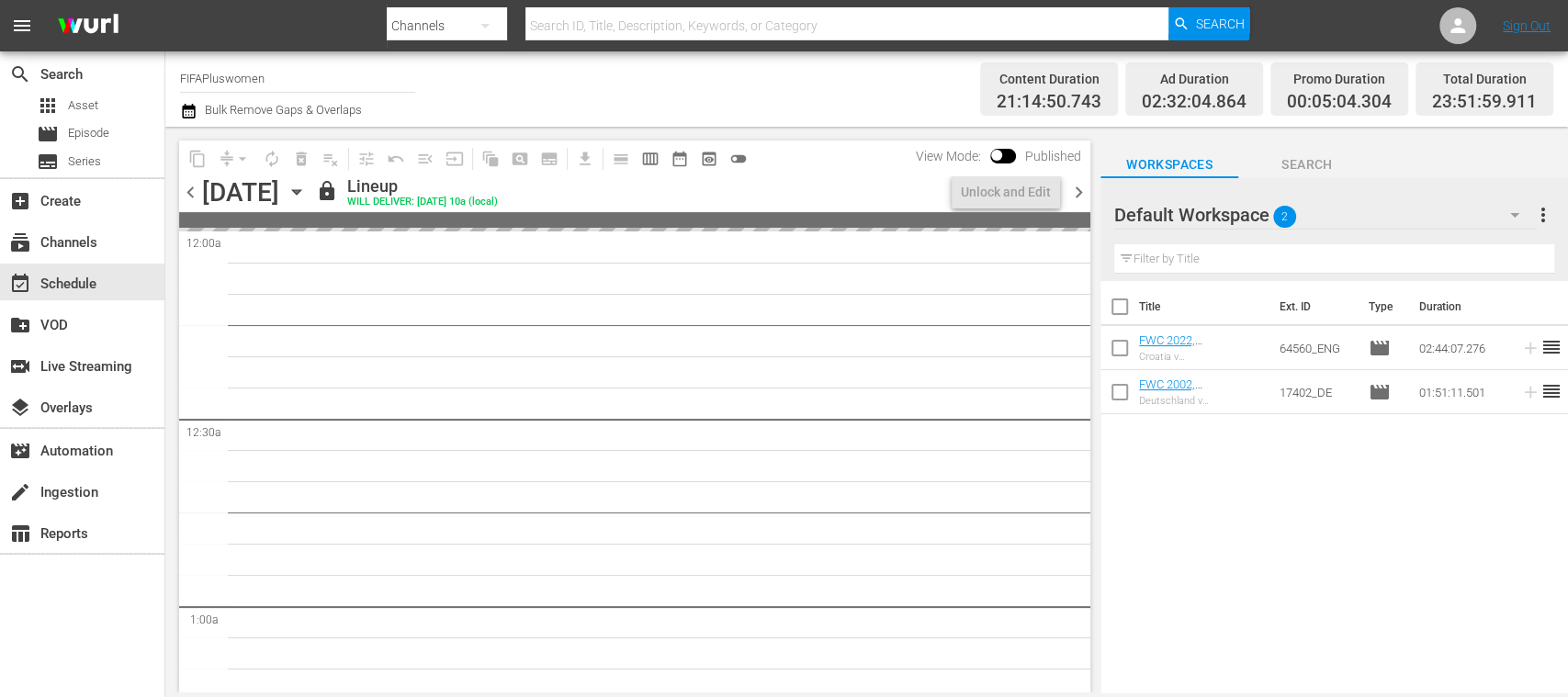
click at [1079, 189] on span "chevron_right" at bounding box center [1079, 192] width 23 height 23
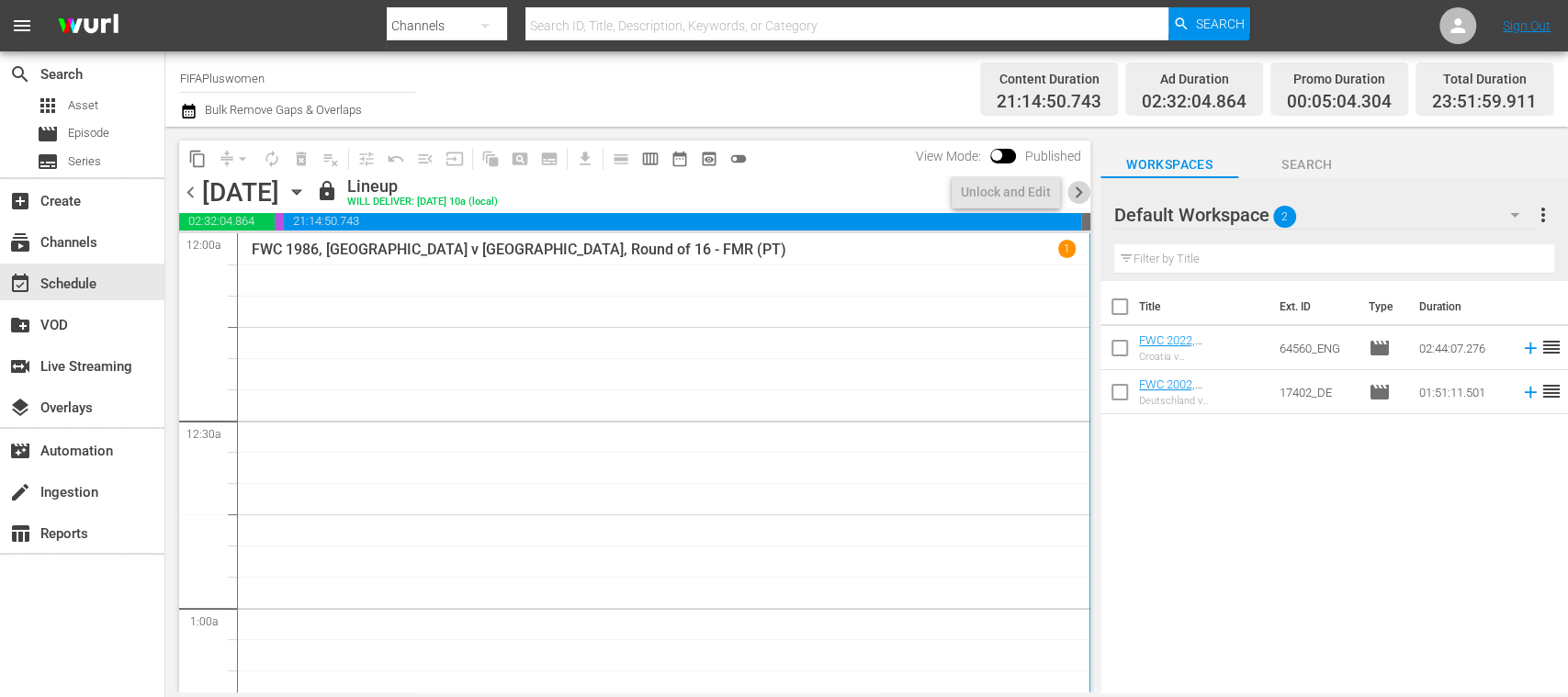
click at [1079, 189] on span "chevron_right" at bounding box center [1079, 192] width 23 height 23
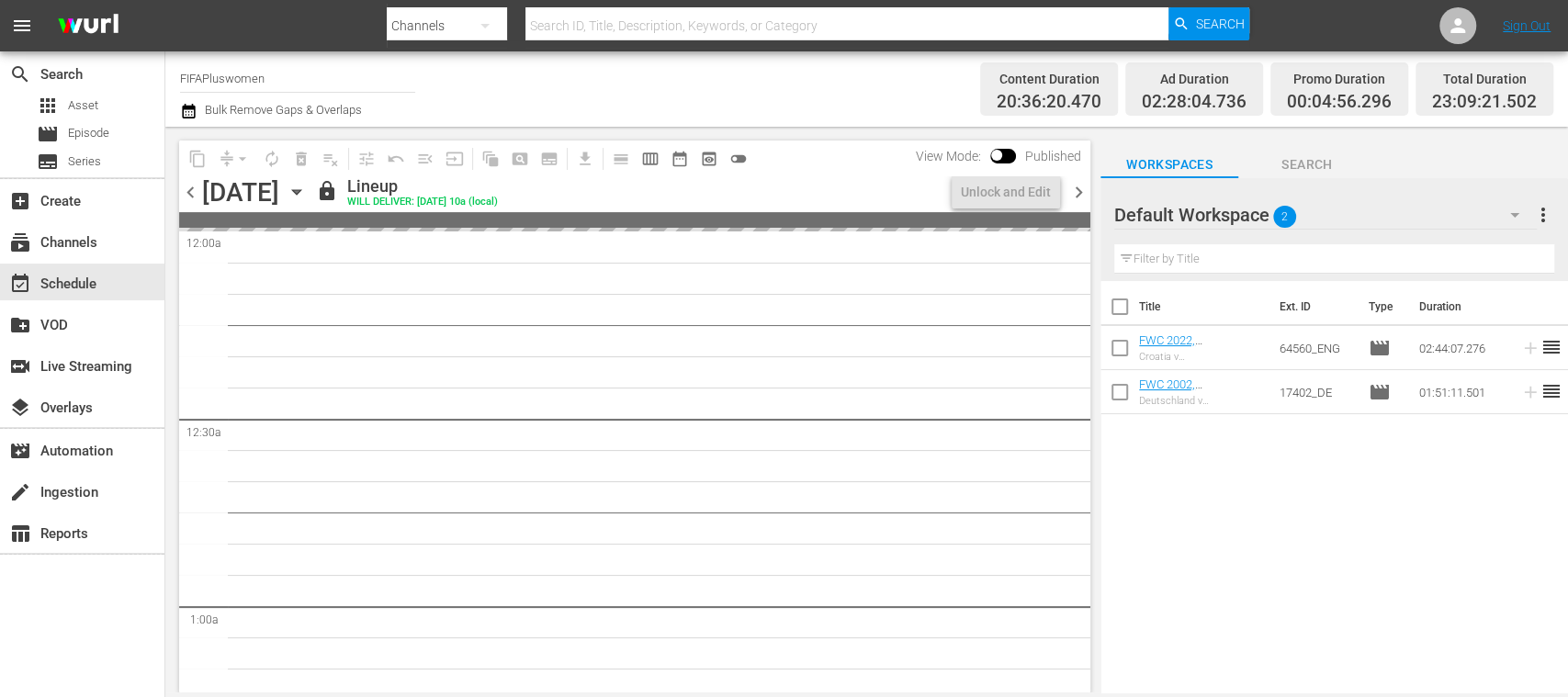
click at [1079, 189] on span "chevron_right" at bounding box center [1079, 192] width 23 height 23
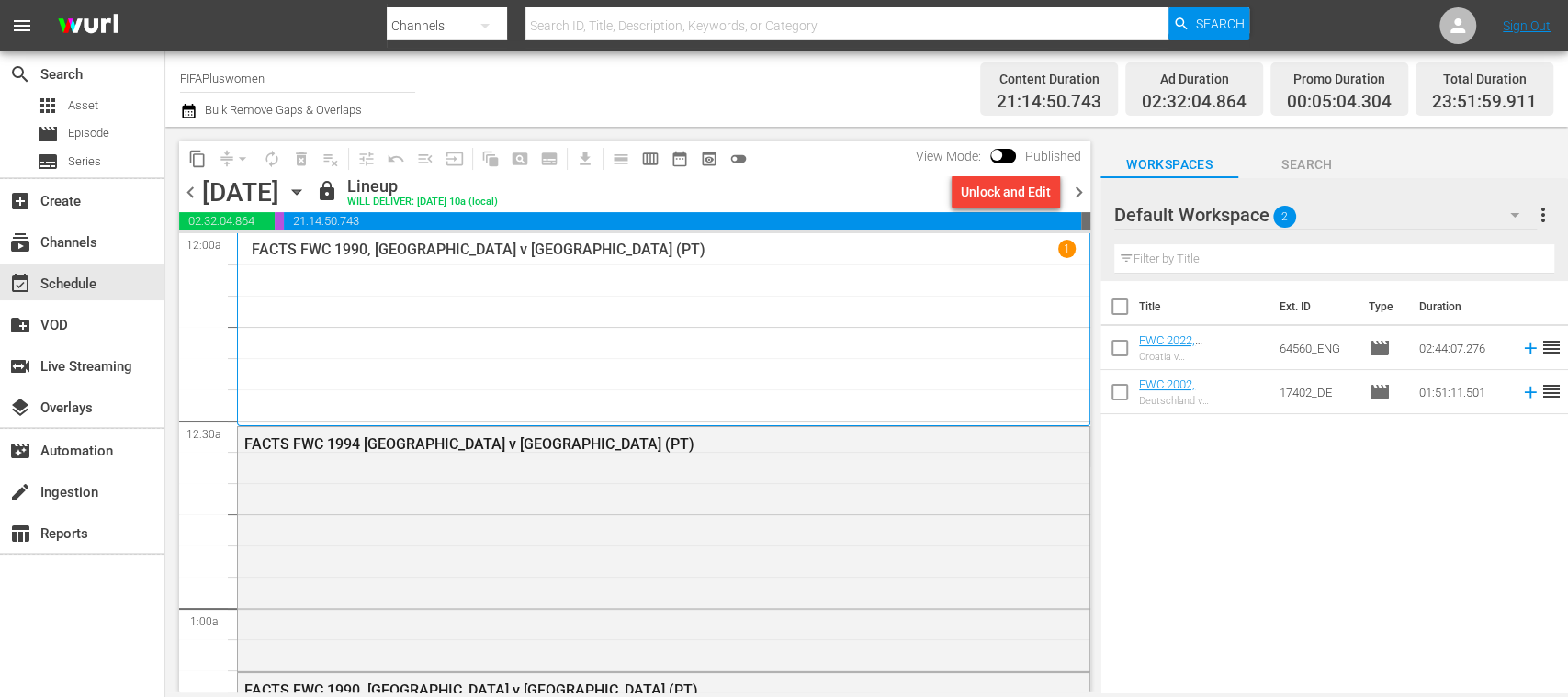
click at [307, 194] on icon "button" at bounding box center [297, 192] width 20 height 20
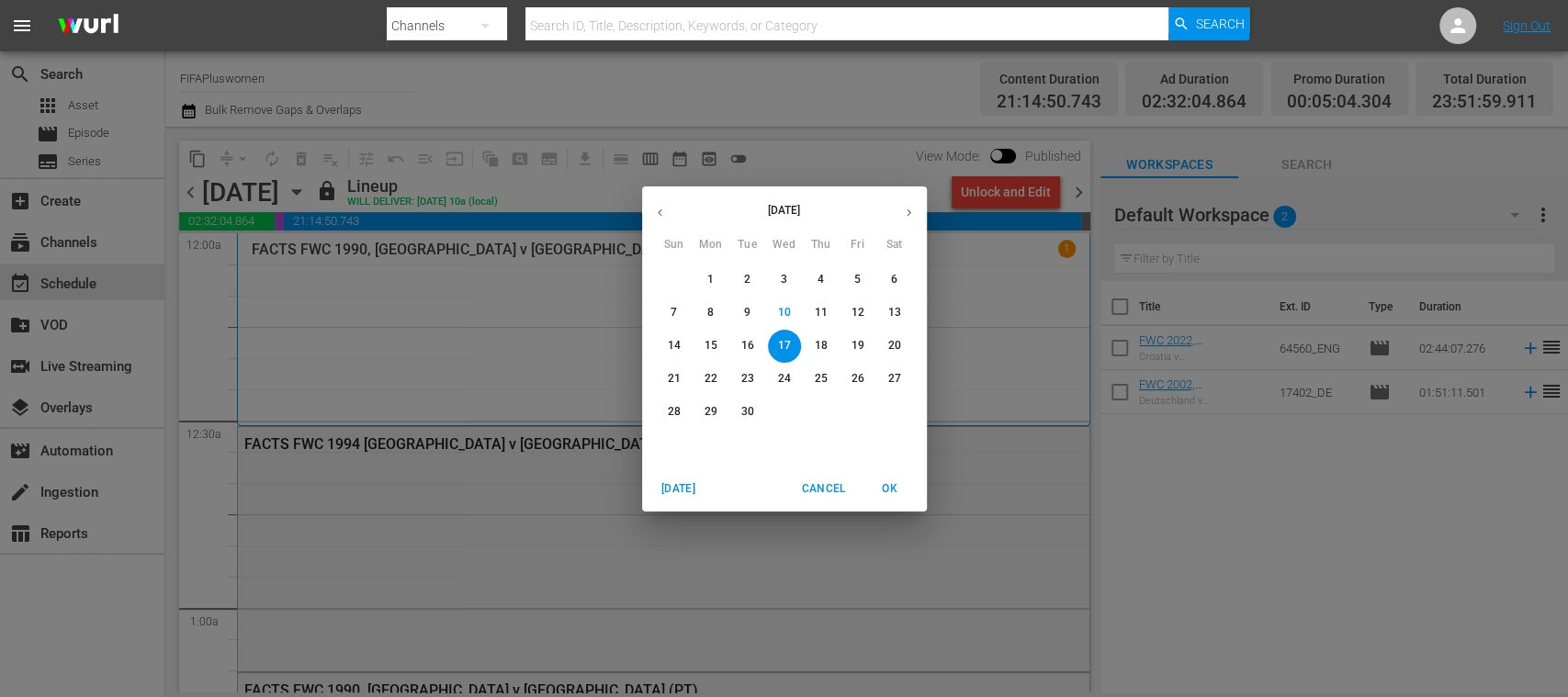
click at [752, 408] on p "30" at bounding box center [747, 411] width 13 height 16
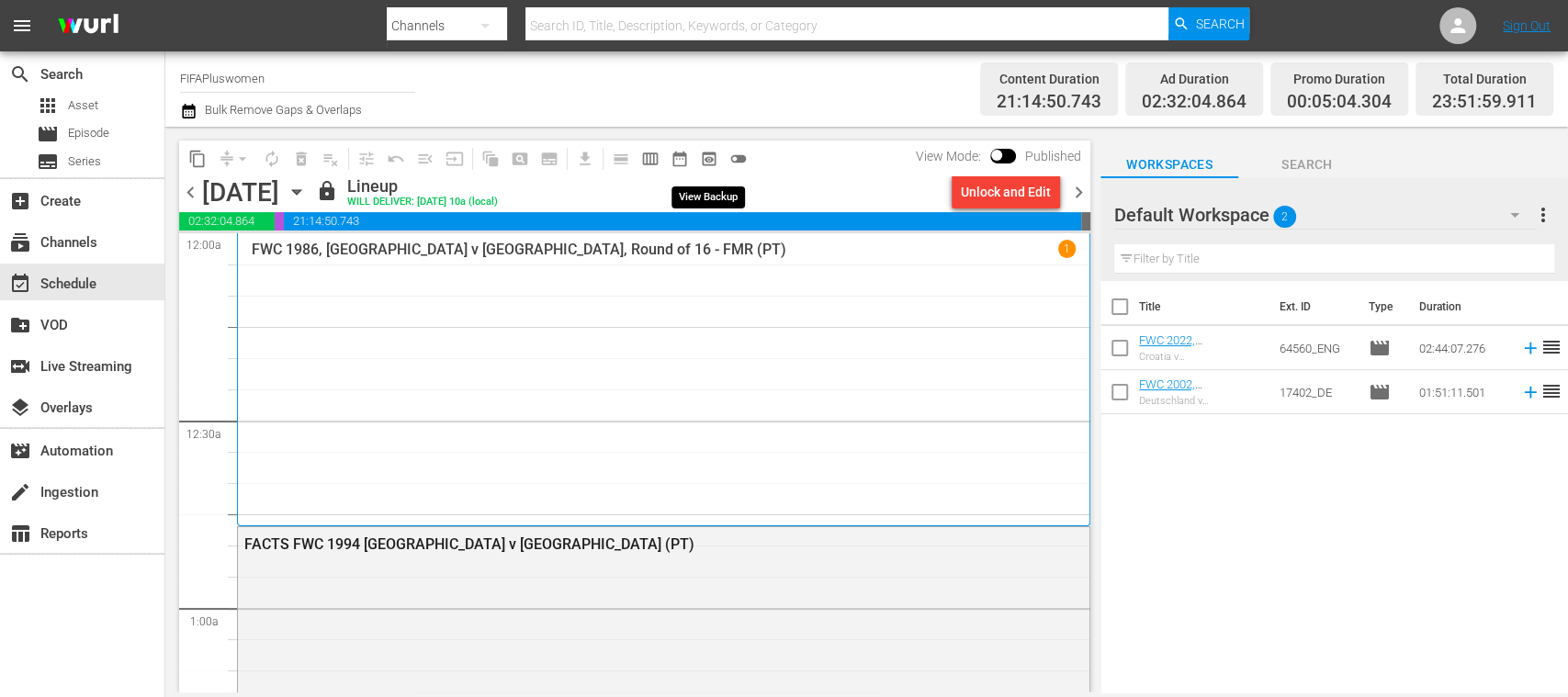
click at [699, 158] on button "preview_outlined" at bounding box center [709, 159] width 30 height 30
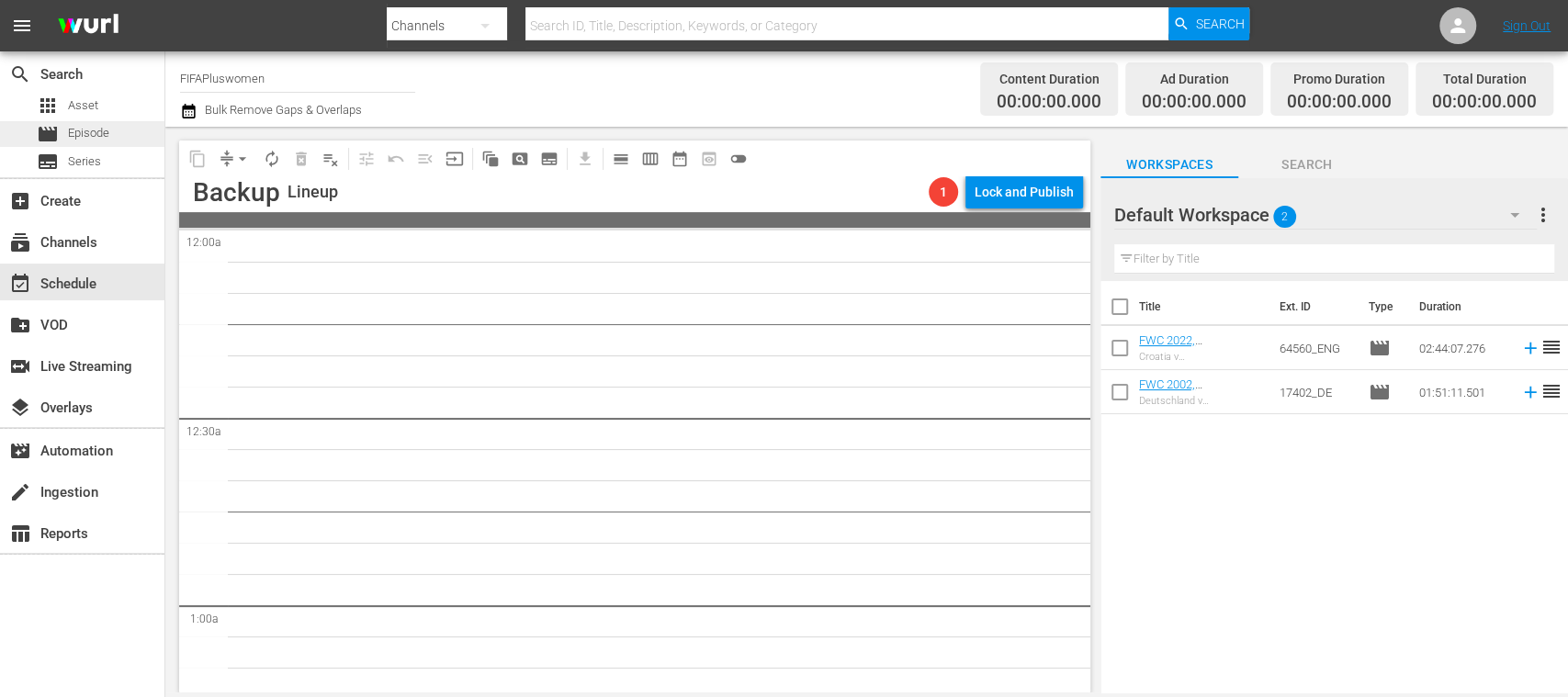
click at [117, 134] on div "movie Episode" at bounding box center [82, 134] width 165 height 26
